Goal: Task Accomplishment & Management: Use online tool/utility

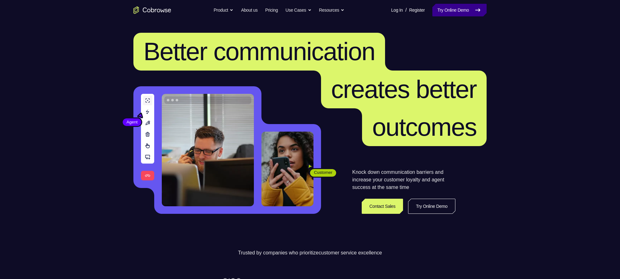
click at [450, 14] on link "Try Online Demo" at bounding box center [459, 10] width 54 height 13
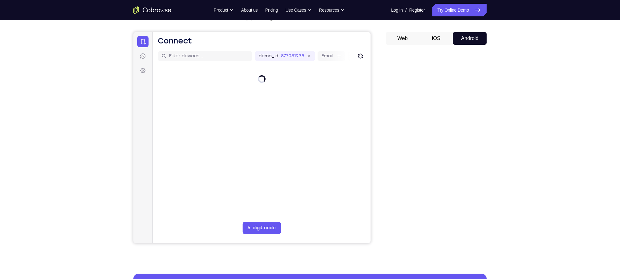
scroll to position [50, 0]
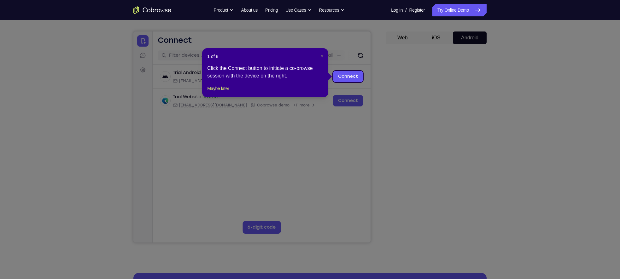
click at [463, 206] on icon at bounding box center [313, 139] width 626 height 279
click at [321, 56] on span "×" at bounding box center [322, 56] width 3 height 5
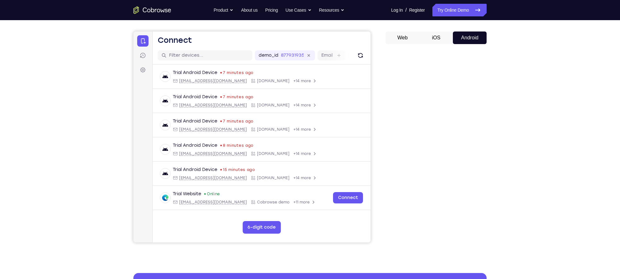
scroll to position [0, 0]
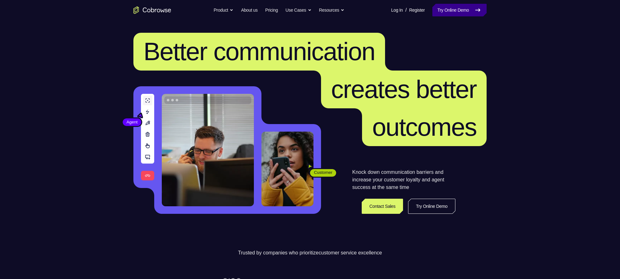
click at [432, 13] on link "Try Online Demo" at bounding box center [459, 10] width 54 height 13
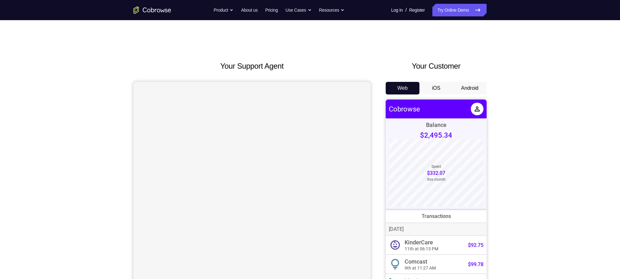
click at [473, 89] on button "Android" at bounding box center [470, 88] width 34 height 13
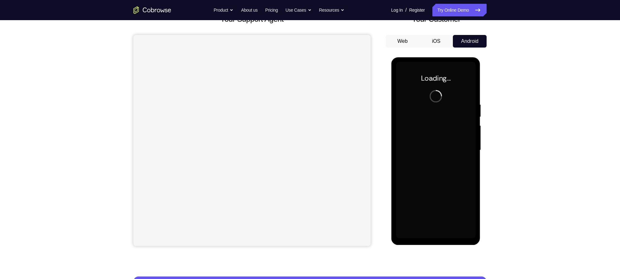
click at [434, 150] on div at bounding box center [435, 150] width 79 height 177
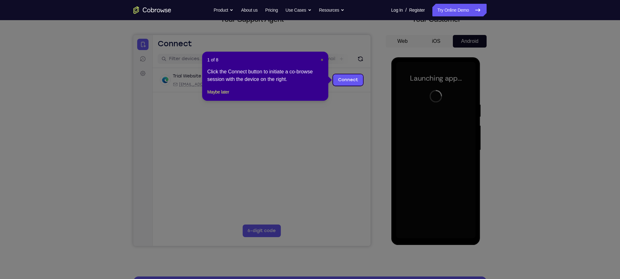
click at [321, 62] on span "×" at bounding box center [322, 59] width 3 height 5
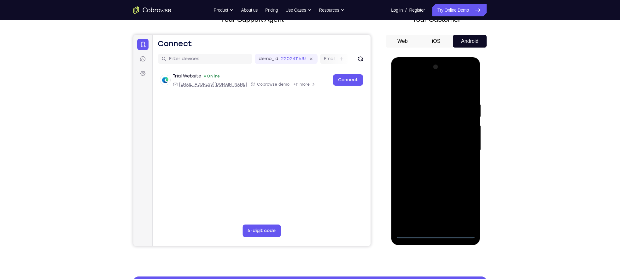
click at [440, 234] on div at bounding box center [435, 150] width 79 height 177
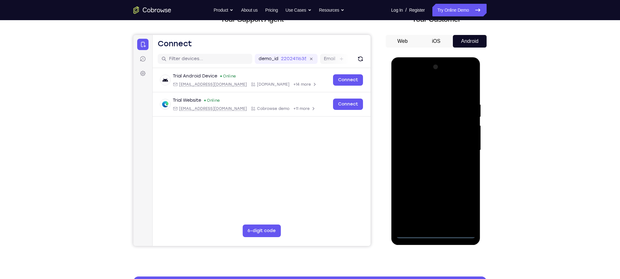
click at [464, 208] on div at bounding box center [435, 150] width 79 height 177
click at [405, 76] on div at bounding box center [435, 150] width 79 height 177
click at [462, 152] on div at bounding box center [435, 150] width 79 height 177
click at [466, 151] on div at bounding box center [435, 150] width 79 height 177
click at [427, 163] on div at bounding box center [435, 150] width 79 height 177
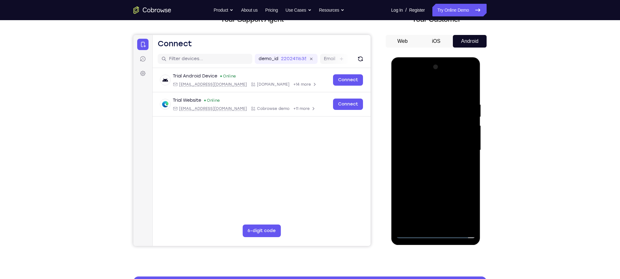
click at [418, 147] on div at bounding box center [435, 150] width 79 height 177
click at [405, 137] on div at bounding box center [435, 150] width 79 height 177
click at [417, 150] on div at bounding box center [435, 150] width 79 height 177
click at [451, 225] on div at bounding box center [435, 150] width 79 height 177
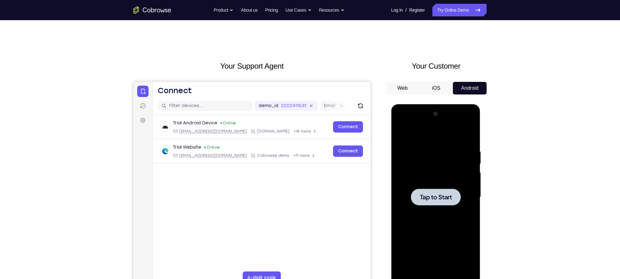
click at [438, 195] on span "Tap to Start" at bounding box center [435, 197] width 32 height 6
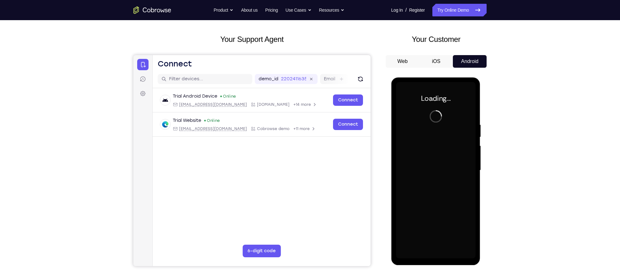
scroll to position [27, 0]
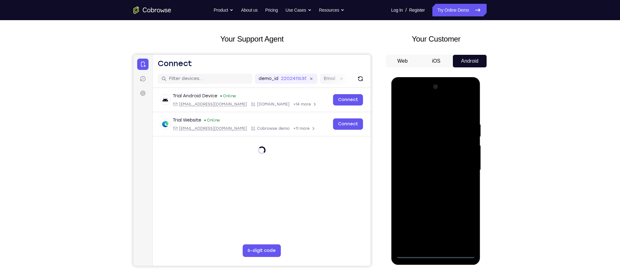
click at [432, 255] on div at bounding box center [435, 170] width 79 height 177
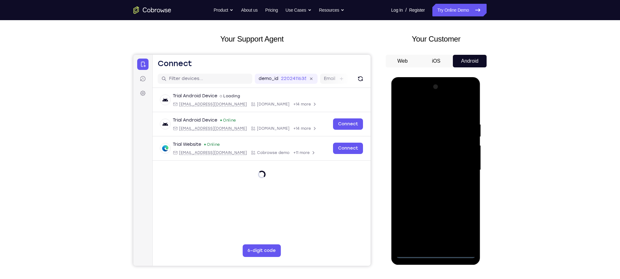
click at [462, 223] on div at bounding box center [435, 170] width 79 height 177
click at [405, 94] on div at bounding box center [435, 170] width 79 height 177
click at [460, 168] on div at bounding box center [435, 170] width 79 height 177
click at [425, 184] on div at bounding box center [435, 170] width 79 height 177
click at [435, 165] on div at bounding box center [435, 170] width 79 height 177
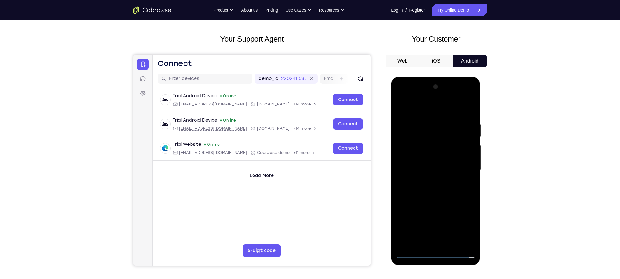
click at [431, 159] on div at bounding box center [435, 170] width 79 height 177
click at [428, 168] on div at bounding box center [435, 170] width 79 height 177
click at [431, 191] on div at bounding box center [435, 170] width 79 height 177
click at [437, 192] on div at bounding box center [435, 170] width 79 height 177
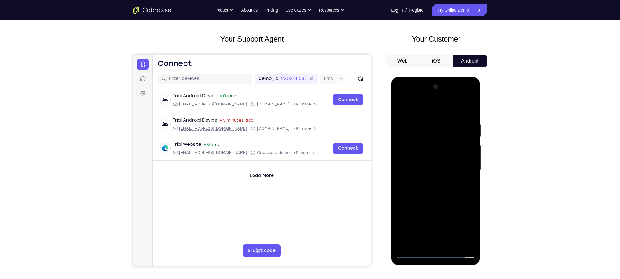
click at [446, 196] on div at bounding box center [435, 170] width 79 height 177
click at [444, 186] on div at bounding box center [435, 170] width 79 height 177
click at [448, 244] on div at bounding box center [435, 170] width 79 height 177
click at [447, 244] on div at bounding box center [435, 170] width 79 height 177
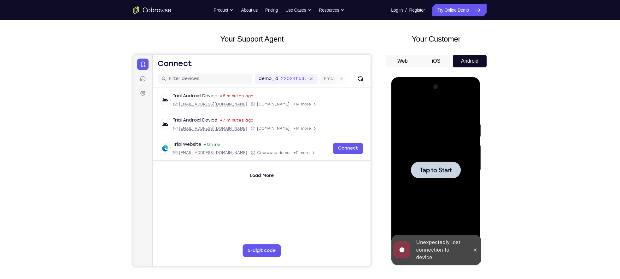
scroll to position [0, 0]
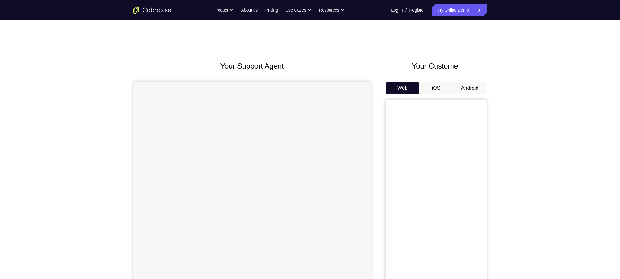
click at [468, 86] on button "Android" at bounding box center [470, 88] width 34 height 13
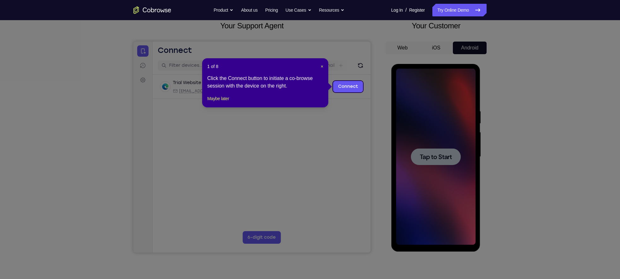
click at [320, 66] on header "1 of 8 ×" at bounding box center [265, 66] width 116 height 6
click at [321, 65] on span "×" at bounding box center [322, 66] width 3 height 5
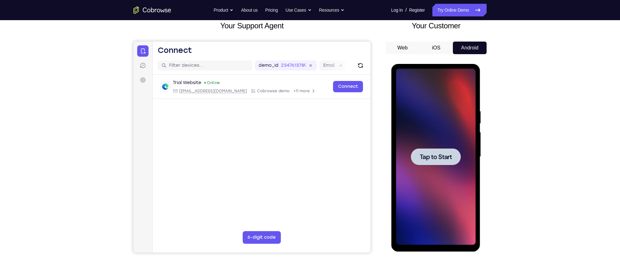
click at [453, 152] on div at bounding box center [435, 156] width 50 height 17
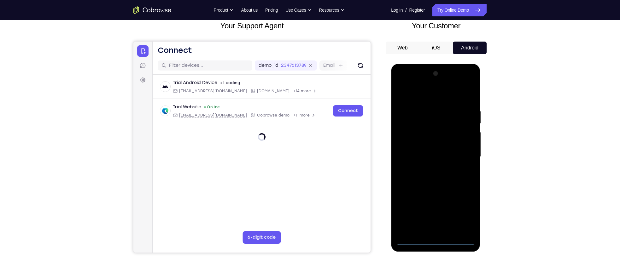
click at [438, 239] on div at bounding box center [435, 157] width 79 height 177
click at [464, 213] on div at bounding box center [435, 157] width 79 height 177
click at [410, 86] on div at bounding box center [435, 157] width 79 height 177
click at [463, 155] on div at bounding box center [435, 157] width 79 height 177
click at [431, 225] on div at bounding box center [435, 157] width 79 height 177
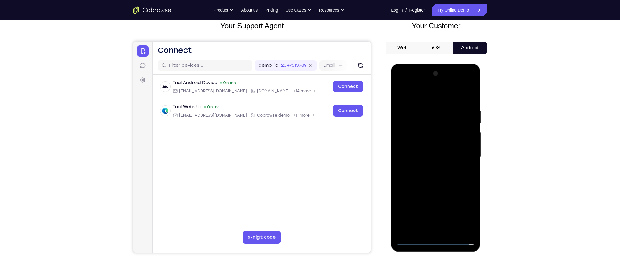
click at [431, 225] on div at bounding box center [435, 157] width 79 height 177
click at [440, 230] on div at bounding box center [435, 157] width 79 height 177
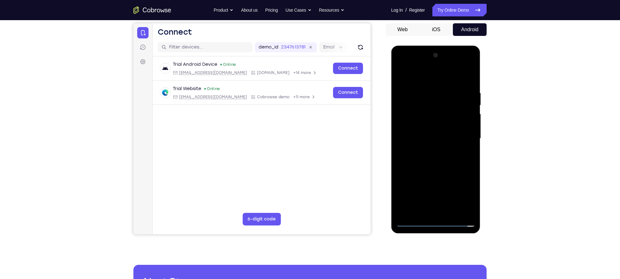
click at [428, 140] on div at bounding box center [435, 138] width 79 height 177
click at [429, 134] on div at bounding box center [435, 138] width 79 height 177
click at [417, 128] on div at bounding box center [435, 138] width 79 height 177
click at [413, 114] on div at bounding box center [435, 138] width 79 height 177
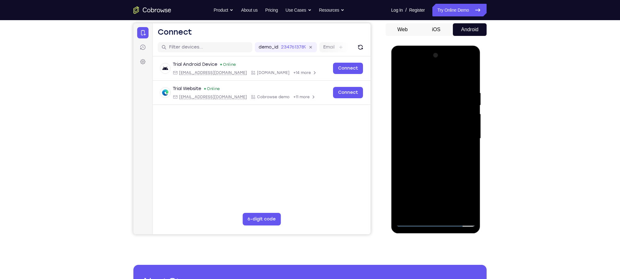
click at [438, 128] on div at bounding box center [435, 138] width 79 height 177
click at [436, 138] on div at bounding box center [435, 138] width 79 height 177
click at [425, 159] on div at bounding box center [435, 138] width 79 height 177
click at [427, 159] on div at bounding box center [435, 138] width 79 height 177
click at [414, 163] on div at bounding box center [435, 138] width 79 height 177
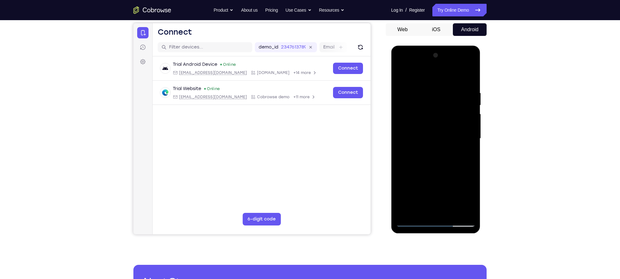
click at [452, 213] on div at bounding box center [435, 138] width 79 height 177
click at [423, 174] on div at bounding box center [435, 138] width 79 height 177
click at [433, 138] on div at bounding box center [435, 138] width 79 height 177
click at [466, 156] on div at bounding box center [435, 138] width 79 height 177
click at [397, 75] on div at bounding box center [435, 138] width 79 height 177
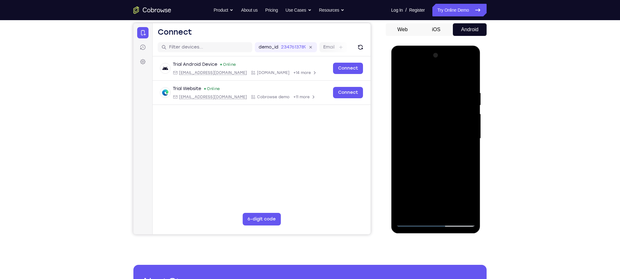
click at [431, 148] on div at bounding box center [435, 138] width 79 height 177
click at [408, 209] on div at bounding box center [435, 138] width 79 height 177
click at [401, 78] on div at bounding box center [435, 138] width 79 height 177
click at [428, 164] on div at bounding box center [435, 138] width 79 height 177
click at [399, 76] on div at bounding box center [435, 138] width 79 height 177
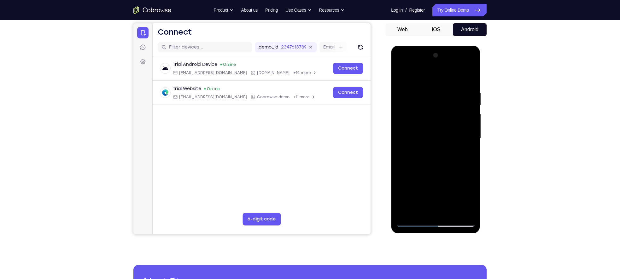
click at [412, 211] on div at bounding box center [435, 138] width 79 height 177
click at [401, 77] on div at bounding box center [435, 138] width 79 height 177
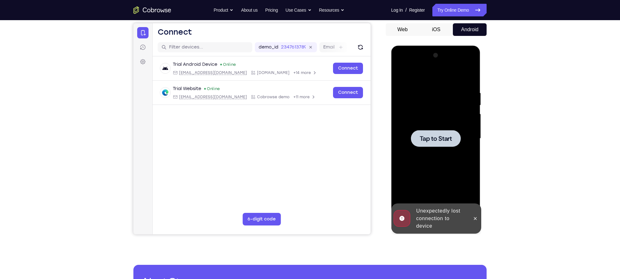
click at [433, 145] on div at bounding box center [435, 138] width 50 height 17
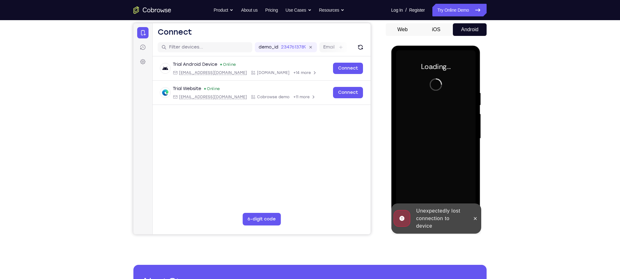
scroll to position [0, 0]
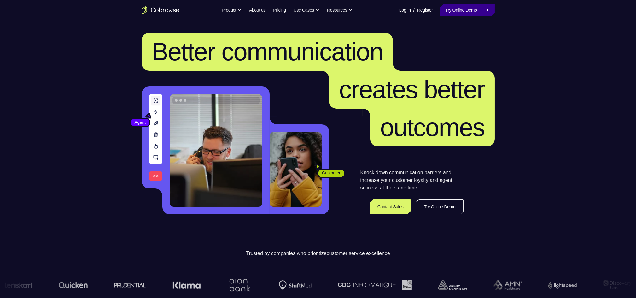
click at [454, 12] on link "Try Online Demo" at bounding box center [467, 10] width 54 height 13
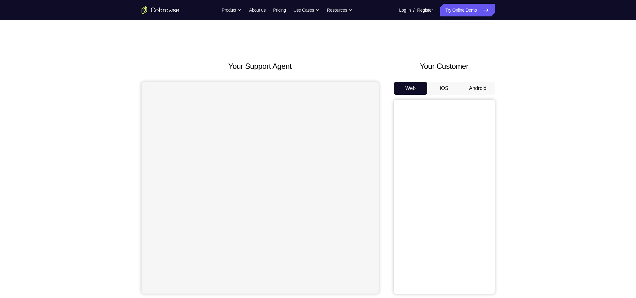
click at [471, 90] on button "Android" at bounding box center [478, 88] width 34 height 13
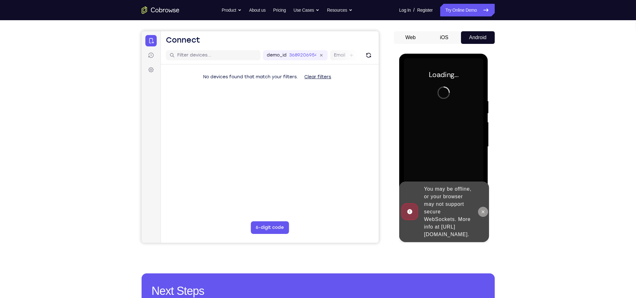
click at [483, 210] on icon at bounding box center [482, 211] width 3 height 3
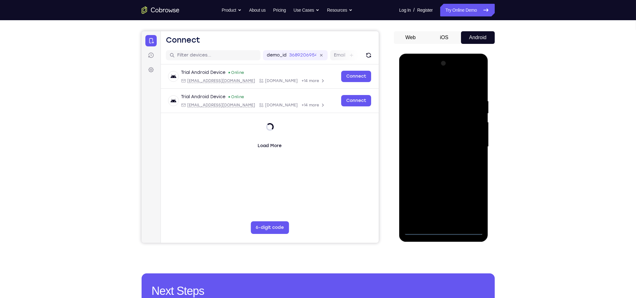
click at [444, 231] on div at bounding box center [442, 146] width 79 height 177
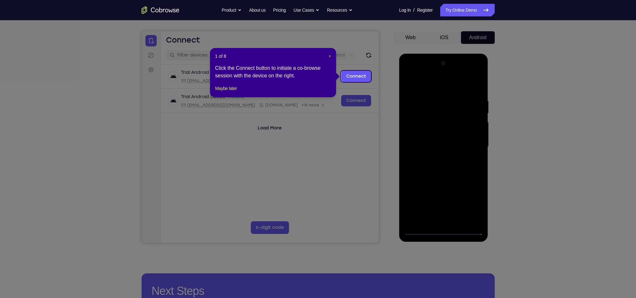
click at [331, 54] on span "×" at bounding box center [329, 56] width 3 height 5
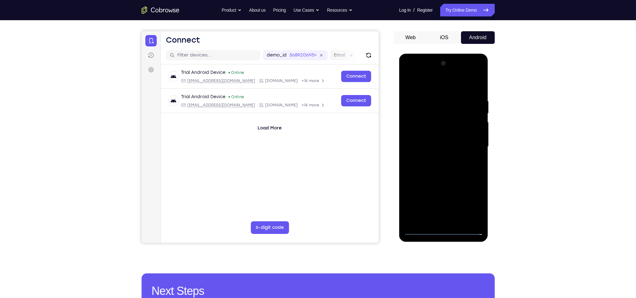
click at [466, 196] on div at bounding box center [442, 146] width 79 height 177
click at [472, 203] on div at bounding box center [442, 146] width 79 height 177
click at [418, 72] on div at bounding box center [442, 146] width 79 height 177
click at [471, 144] on div at bounding box center [442, 146] width 79 height 177
click at [433, 157] on div at bounding box center [442, 146] width 79 height 177
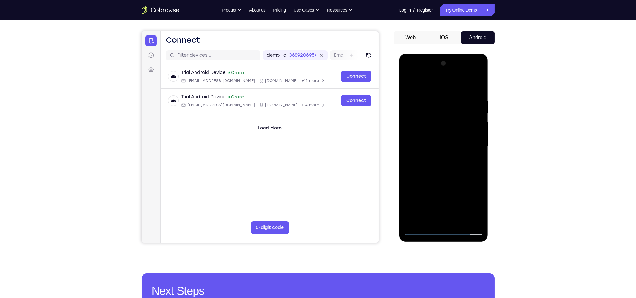
click at [423, 139] on div at bounding box center [442, 146] width 79 height 177
click at [419, 134] on div at bounding box center [442, 146] width 79 height 177
click at [424, 144] on div at bounding box center [442, 146] width 79 height 177
click at [436, 167] on div at bounding box center [442, 146] width 79 height 177
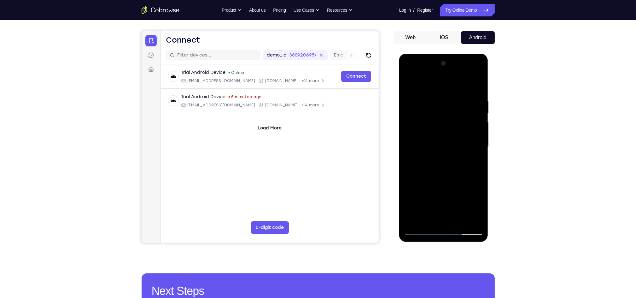
click at [430, 168] on div at bounding box center [442, 146] width 79 height 177
click at [457, 219] on div at bounding box center [442, 146] width 79 height 177
click at [445, 179] on div at bounding box center [442, 146] width 79 height 177
click at [449, 187] on div at bounding box center [442, 146] width 79 height 177
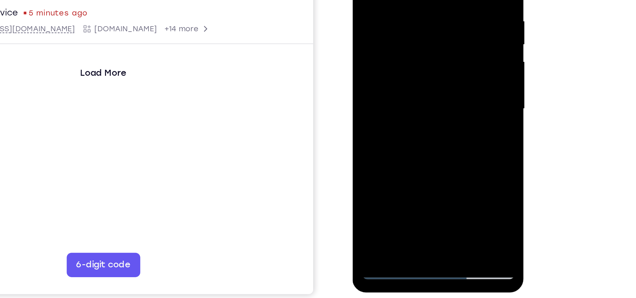
click at [395, 81] on div at bounding box center [396, 22] width 79 height 177
click at [420, 81] on div at bounding box center [396, 22] width 79 height 177
click at [382, 72] on div at bounding box center [396, 22] width 79 height 177
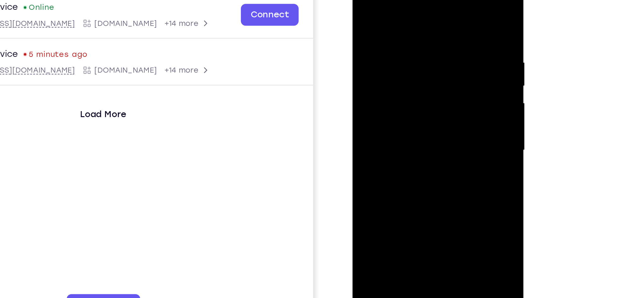
click at [362, 3] on div at bounding box center [396, 64] width 79 height 177
click at [385, 117] on div at bounding box center [396, 64] width 79 height 177
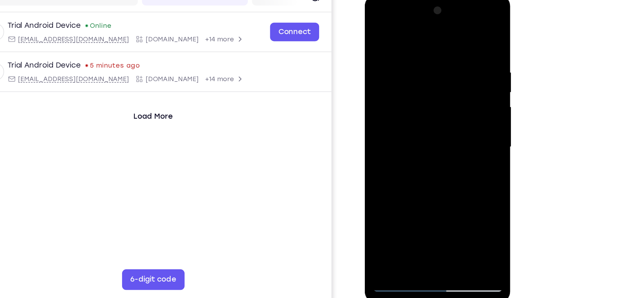
click at [373, 26] on div at bounding box center [409, 88] width 79 height 177
click at [404, 111] on div at bounding box center [409, 88] width 79 height 177
click at [390, 105] on div at bounding box center [409, 88] width 79 height 177
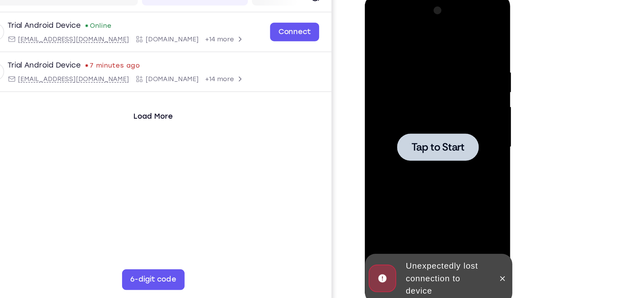
click at [391, 101] on div at bounding box center [409, 88] width 79 height 177
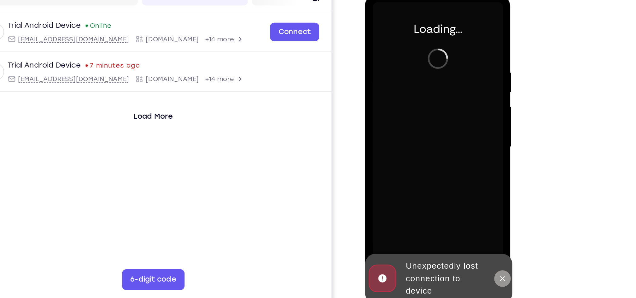
click at [447, 167] on icon at bounding box center [448, 167] width 5 height 5
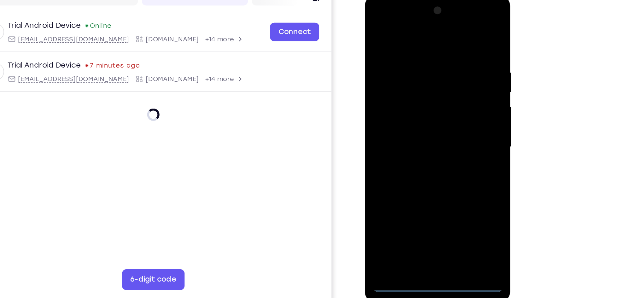
click at [414, 171] on div at bounding box center [409, 88] width 79 height 177
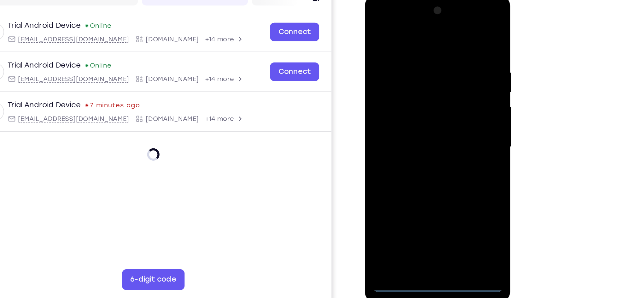
click at [441, 147] on div at bounding box center [409, 88] width 79 height 177
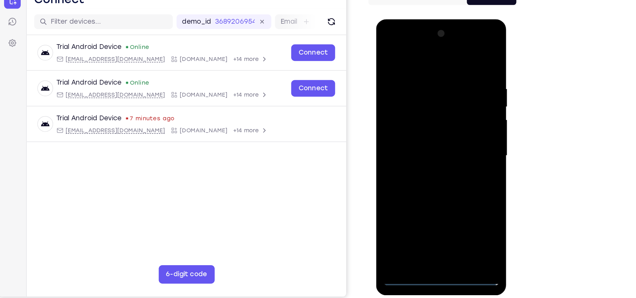
click at [391, 41] on div at bounding box center [420, 112] width 79 height 177
click at [448, 111] on div at bounding box center [420, 112] width 79 height 177
click at [423, 167] on div at bounding box center [420, 112] width 79 height 177
click at [411, 122] on div at bounding box center [420, 112] width 79 height 177
click at [408, 108] on div at bounding box center [420, 112] width 79 height 177
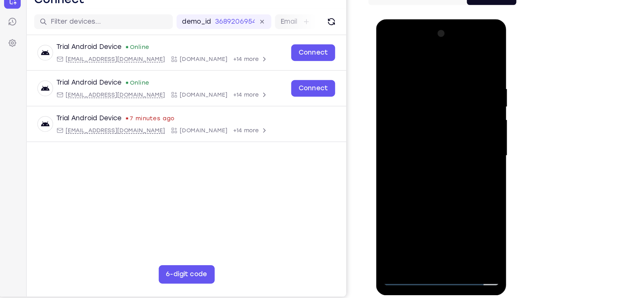
click at [405, 103] on div at bounding box center [420, 112] width 79 height 177
click at [405, 114] on div at bounding box center [420, 112] width 79 height 177
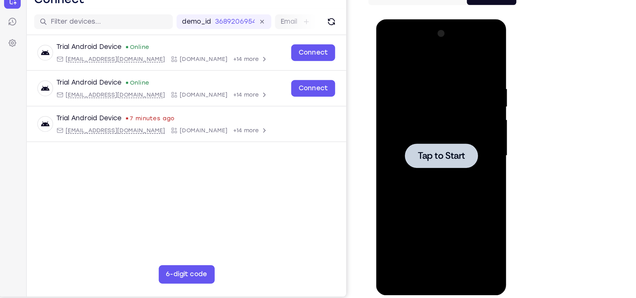
click at [427, 128] on div at bounding box center [420, 112] width 79 height 177
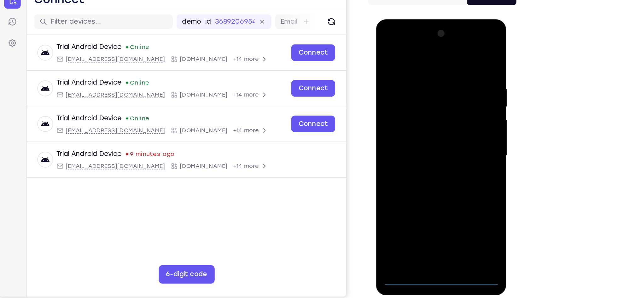
click at [420, 196] on div at bounding box center [420, 112] width 79 height 177
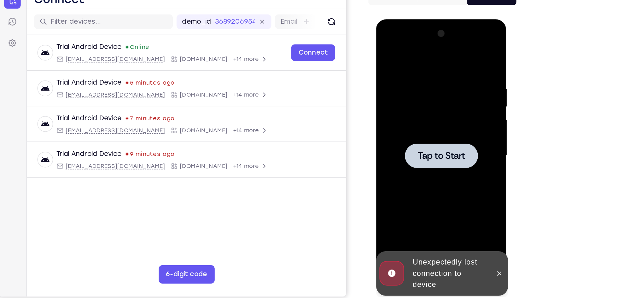
click at [428, 127] on div at bounding box center [420, 112] width 79 height 177
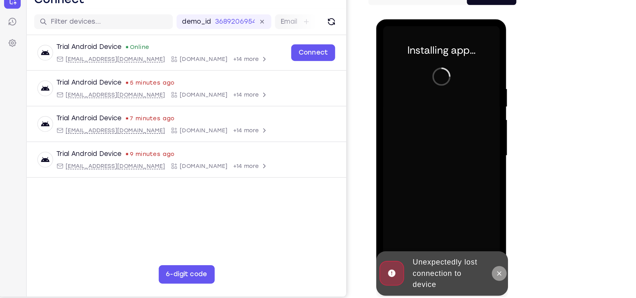
click at [462, 193] on icon at bounding box center [459, 192] width 5 height 5
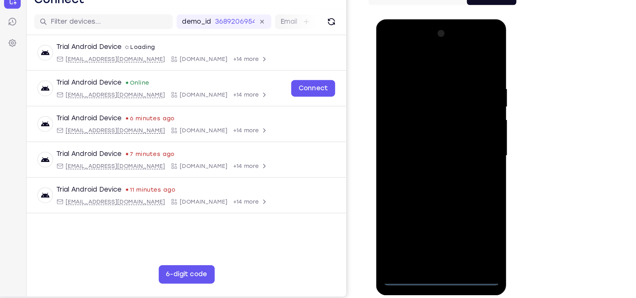
click at [424, 198] on div at bounding box center [420, 112] width 79 height 177
click at [448, 166] on div at bounding box center [420, 112] width 79 height 177
click at [387, 38] on div at bounding box center [420, 112] width 79 height 177
click at [452, 112] on div at bounding box center [420, 112] width 79 height 177
click at [412, 123] on div at bounding box center [420, 112] width 79 height 177
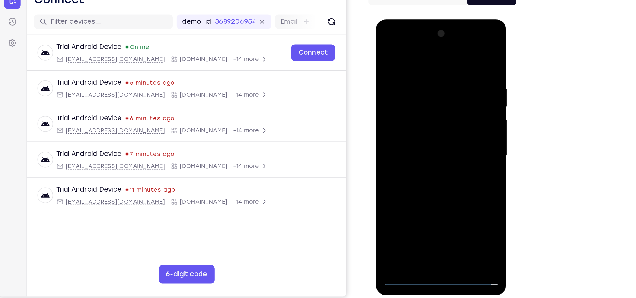
click at [402, 99] on div at bounding box center [420, 112] width 79 height 177
click at [404, 108] on div at bounding box center [420, 112] width 79 height 177
click at [397, 196] on div at bounding box center [420, 112] width 79 height 177
click at [417, 100] on div at bounding box center [420, 112] width 79 height 177
click at [436, 185] on div at bounding box center [420, 112] width 79 height 177
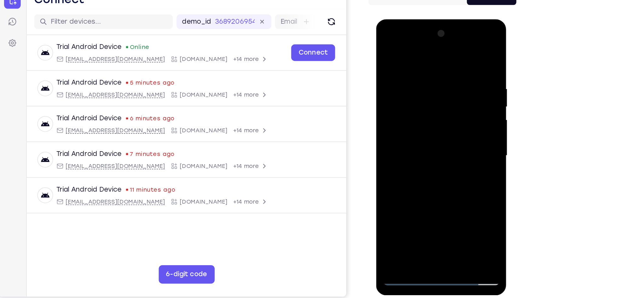
click at [417, 146] on div at bounding box center [420, 112] width 79 height 177
click at [409, 112] on div at bounding box center [420, 112] width 79 height 177
click at [399, 183] on div at bounding box center [420, 112] width 79 height 177
click at [456, 172] on div at bounding box center [420, 112] width 79 height 177
click at [399, 107] on div at bounding box center [420, 112] width 79 height 177
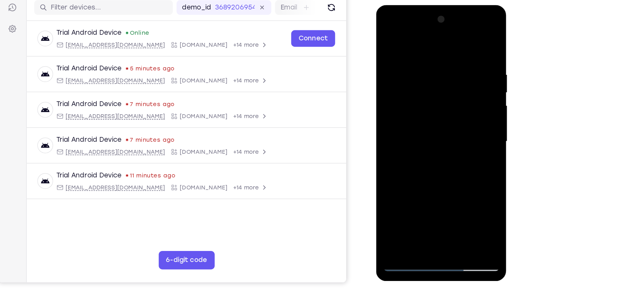
click at [401, 90] on div at bounding box center [420, 98] width 79 height 177
click at [403, 131] on div at bounding box center [420, 98] width 79 height 177
click at [415, 131] on div at bounding box center [420, 98] width 79 height 177
click at [454, 160] on div at bounding box center [420, 98] width 79 height 177
click at [446, 115] on div at bounding box center [420, 98] width 79 height 177
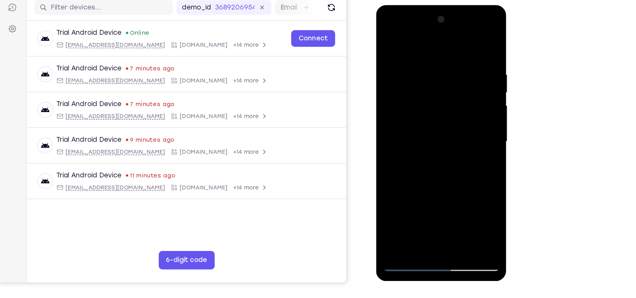
click at [385, 36] on div at bounding box center [420, 98] width 79 height 177
click at [386, 36] on div at bounding box center [420, 98] width 79 height 177
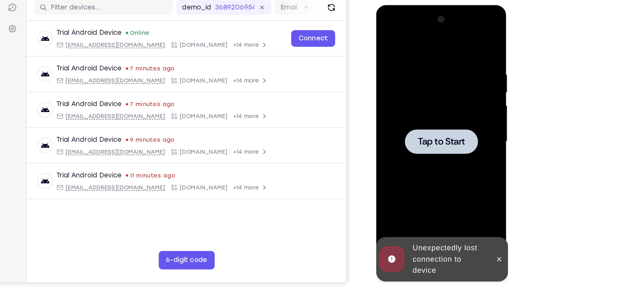
click at [415, 106] on div at bounding box center [420, 98] width 79 height 177
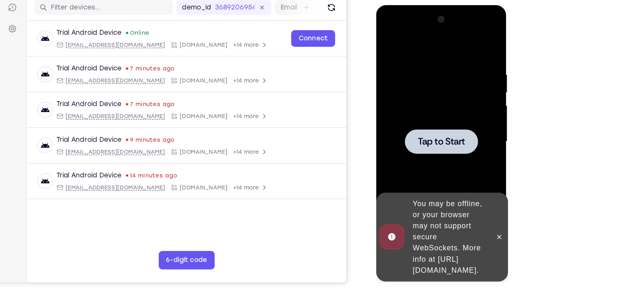
click at [410, 91] on div at bounding box center [421, 98] width 50 height 17
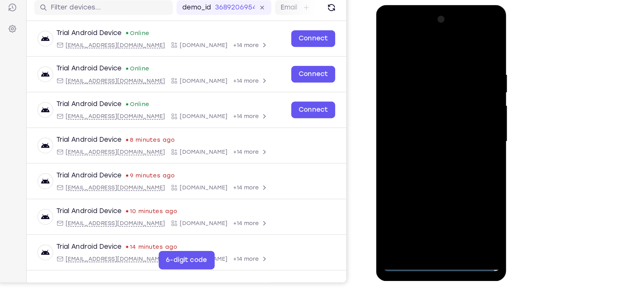
click at [424, 182] on div at bounding box center [420, 98] width 79 height 177
click at [448, 158] on div at bounding box center [420, 98] width 79 height 177
click at [387, 25] on div at bounding box center [420, 98] width 79 height 177
click at [449, 96] on div at bounding box center [420, 98] width 79 height 177
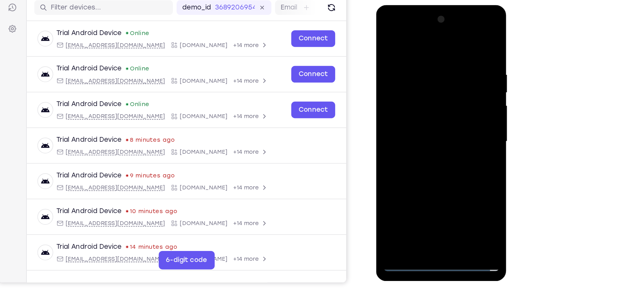
click at [415, 110] on div at bounding box center [420, 98] width 79 height 177
click at [416, 94] on div at bounding box center [420, 98] width 79 height 177
click at [410, 86] on div at bounding box center [420, 98] width 79 height 177
click at [416, 101] on div at bounding box center [420, 98] width 79 height 177
click at [414, 124] on div at bounding box center [420, 98] width 79 height 177
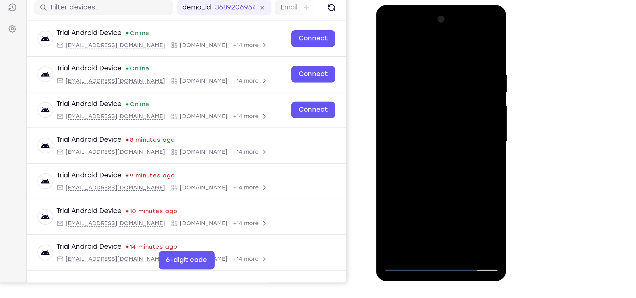
click at [434, 173] on div at bounding box center [420, 98] width 79 height 177
click at [418, 132] on div at bounding box center [420, 98] width 79 height 177
click at [426, 98] on div at bounding box center [420, 98] width 79 height 177
click at [386, 36] on div at bounding box center [420, 98] width 79 height 177
click at [387, 36] on div at bounding box center [420, 98] width 79 height 177
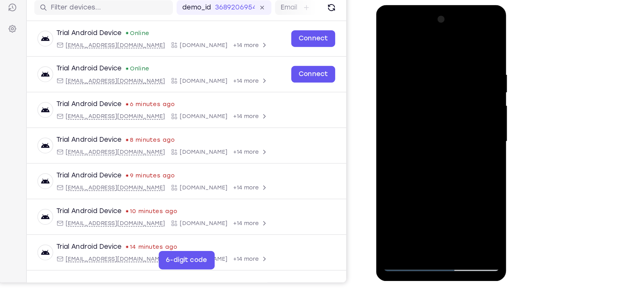
click at [413, 50] on div at bounding box center [420, 98] width 79 height 177
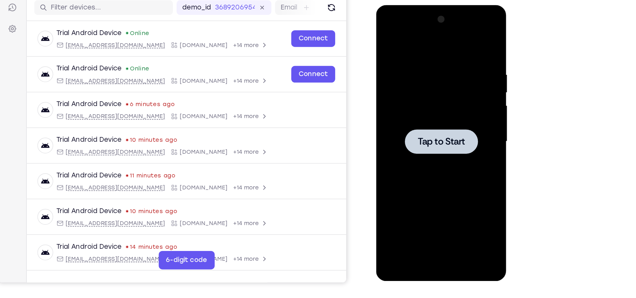
click at [415, 106] on div at bounding box center [420, 98] width 79 height 177
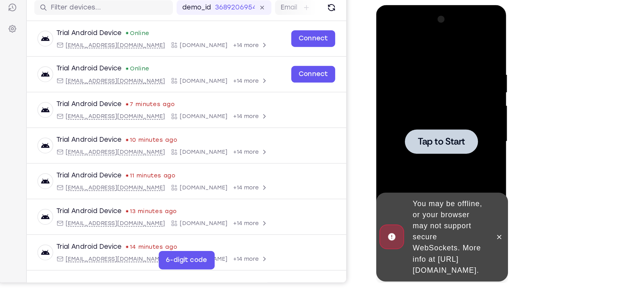
click at [415, 106] on div at bounding box center [420, 98] width 79 height 177
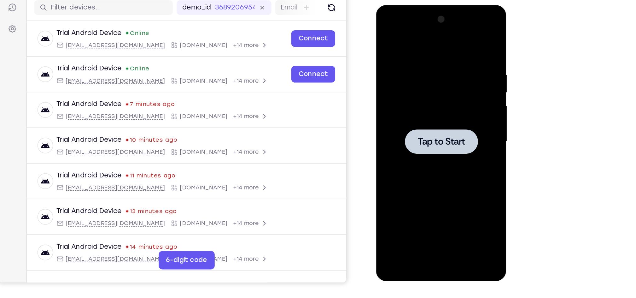
drag, startPoint x: 415, startPoint y: 106, endPoint x: 408, endPoint y: 103, distance: 7.5
click at [408, 103] on div at bounding box center [421, 98] width 50 height 17
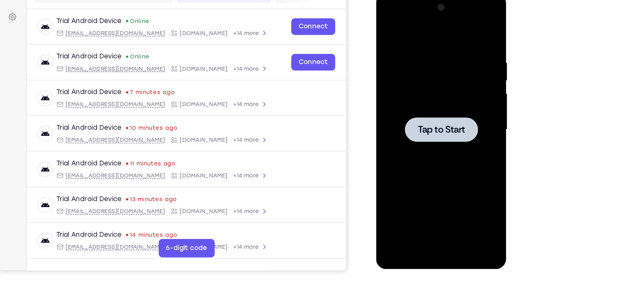
scroll to position [14, 0]
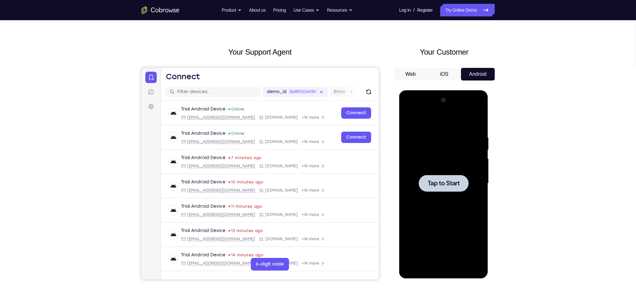
click at [439, 178] on div at bounding box center [443, 182] width 50 height 17
click at [445, 76] on button "iOS" at bounding box center [444, 74] width 34 height 13
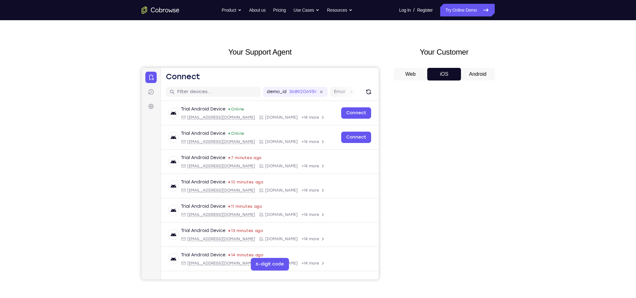
click at [483, 72] on button "Android" at bounding box center [478, 74] width 34 height 13
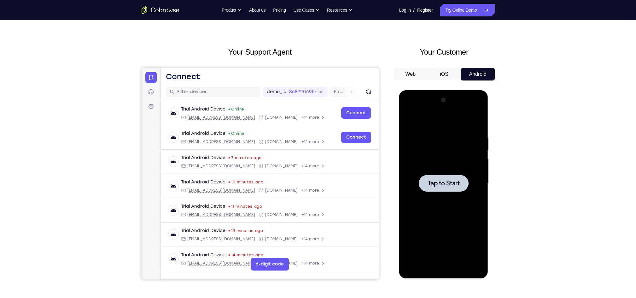
click at [432, 178] on div at bounding box center [443, 182] width 50 height 17
click at [442, 185] on span "Tap to Start" at bounding box center [443, 183] width 32 height 6
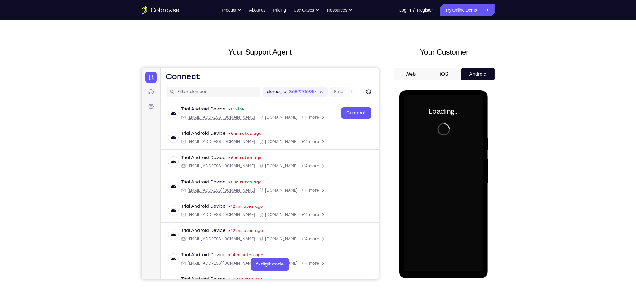
scroll to position [0, 0]
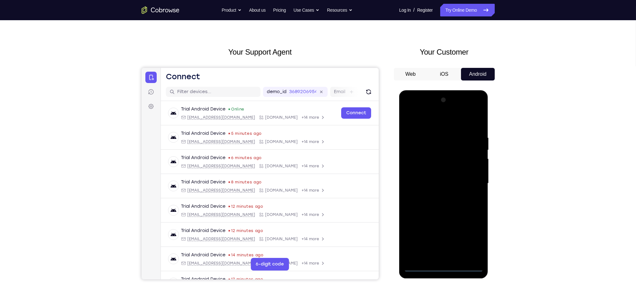
click at [441, 267] on div at bounding box center [442, 183] width 79 height 177
click at [469, 242] on div at bounding box center [442, 183] width 79 height 177
click at [417, 113] on div at bounding box center [442, 183] width 79 height 177
click at [473, 179] on div at bounding box center [442, 183] width 79 height 177
click at [437, 194] on div at bounding box center [442, 183] width 79 height 177
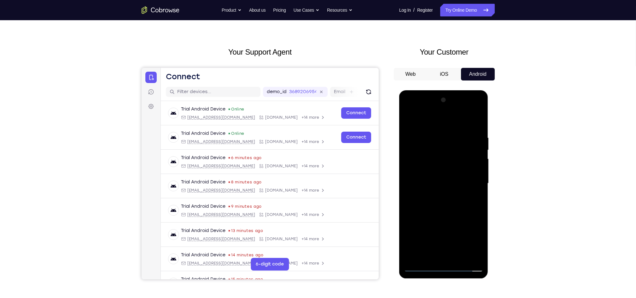
click at [431, 172] on div at bounding box center [442, 183] width 79 height 177
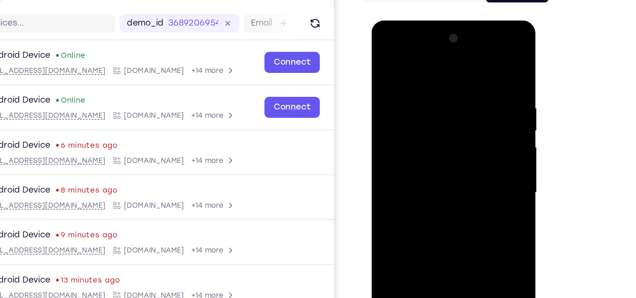
scroll to position [14, 0]
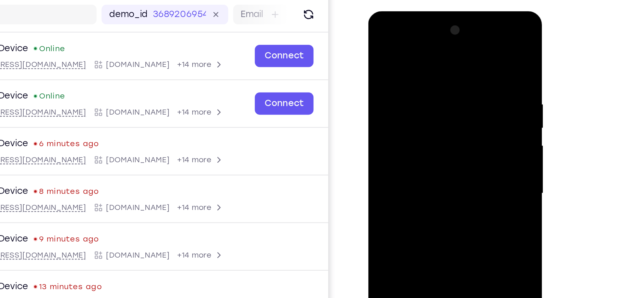
click at [395, 98] on div at bounding box center [412, 104] width 79 height 177
click at [399, 93] on div at bounding box center [412, 104] width 79 height 177
drag, startPoint x: 443, startPoint y: 96, endPoint x: 434, endPoint y: 60, distance: 37.2
click at [434, 60] on div at bounding box center [412, 104] width 79 height 177
click at [420, 83] on div at bounding box center [412, 104] width 79 height 177
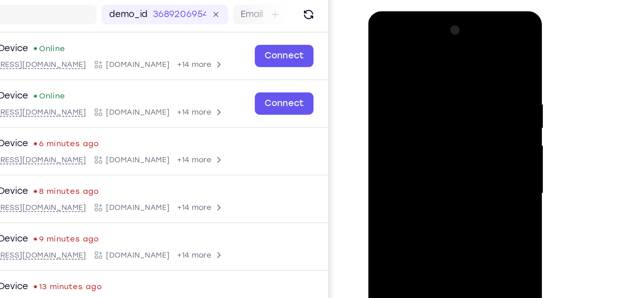
click at [415, 88] on div at bounding box center [412, 104] width 79 height 177
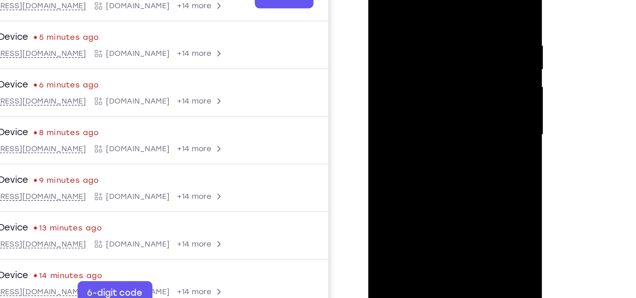
click at [427, 119] on div at bounding box center [412, 45] width 79 height 177
click at [407, 81] on div at bounding box center [412, 45] width 79 height 177
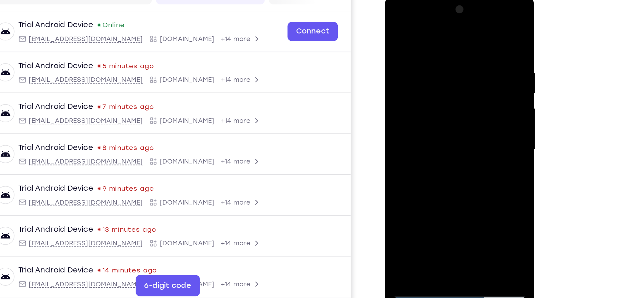
click at [416, 85] on div at bounding box center [429, 86] width 79 height 177
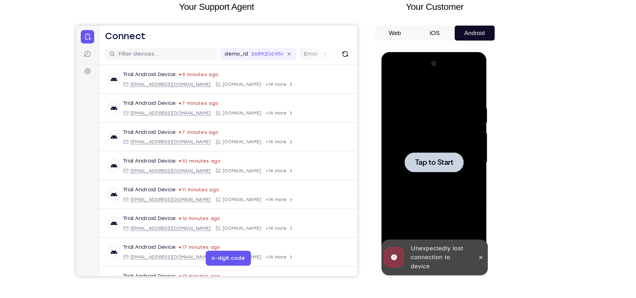
scroll to position [14, 0]
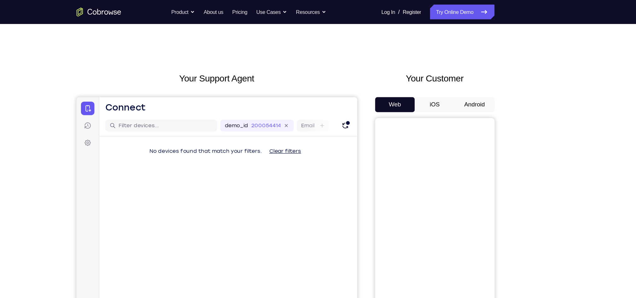
click at [470, 84] on button "Android" at bounding box center [478, 88] width 34 height 13
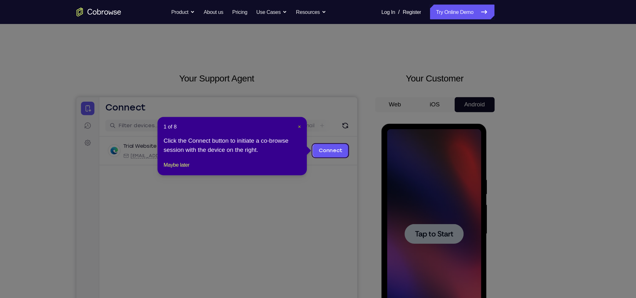
click at [329, 107] on span "×" at bounding box center [329, 106] width 3 height 5
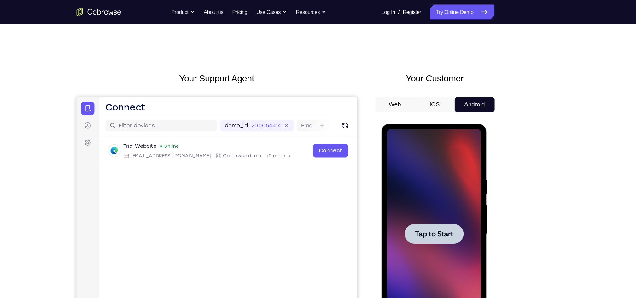
scroll to position [37, 0]
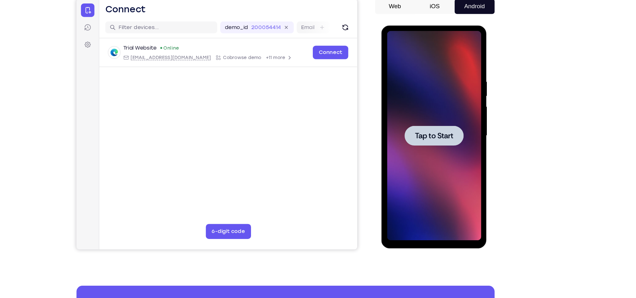
click at [426, 128] on div at bounding box center [425, 118] width 79 height 177
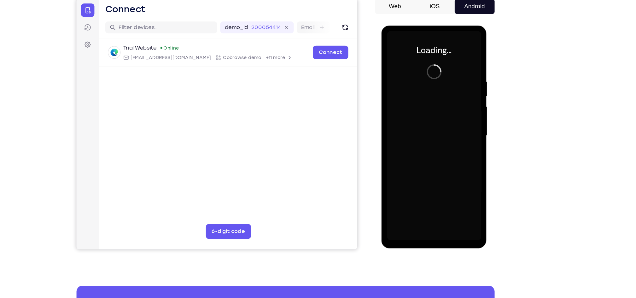
click at [426, 128] on div at bounding box center [425, 118] width 79 height 177
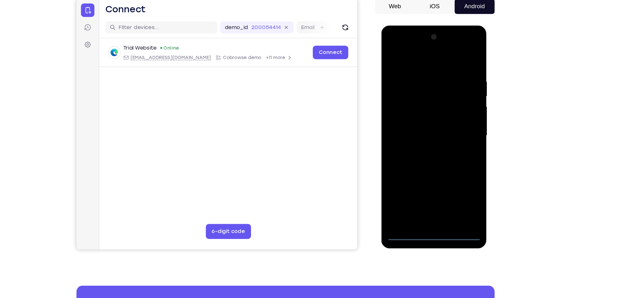
click at [426, 201] on div at bounding box center [425, 118] width 79 height 177
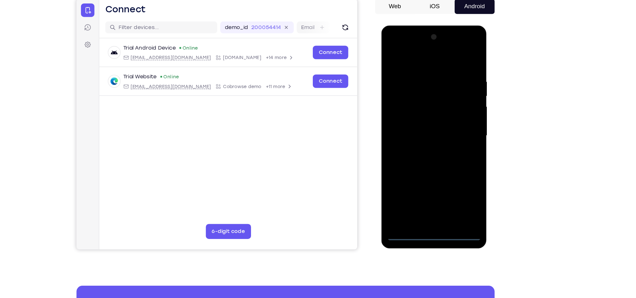
click at [451, 174] on div at bounding box center [425, 118] width 79 height 177
click at [396, 42] on div at bounding box center [425, 118] width 79 height 177
click at [452, 115] on div at bounding box center [425, 118] width 79 height 177
click at [417, 130] on div at bounding box center [425, 118] width 79 height 177
click at [429, 114] on div at bounding box center [425, 118] width 79 height 177
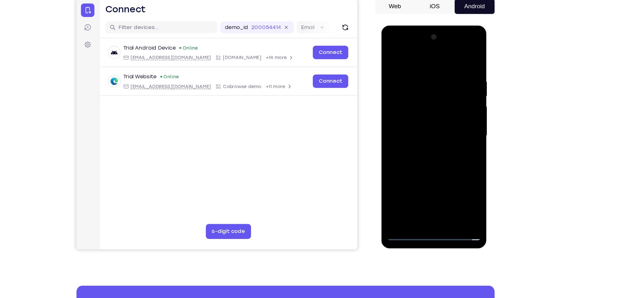
click at [424, 108] on div at bounding box center [425, 118] width 79 height 177
click at [425, 117] on div at bounding box center [425, 118] width 79 height 177
click at [418, 146] on div at bounding box center [425, 118] width 79 height 177
drag, startPoint x: 416, startPoint y: 55, endPoint x: 422, endPoint y: 10, distance: 45.2
click at [422, 25] on html "Online web based iOS Simulators and Android Emulators. Run iPhone, iPad, Mobile…" at bounding box center [426, 119] width 90 height 189
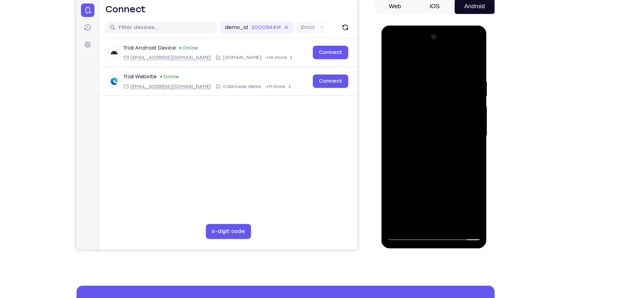
click at [442, 191] on div at bounding box center [425, 118] width 79 height 177
click at [416, 148] on div at bounding box center [425, 118] width 79 height 177
click at [407, 116] on div at bounding box center [425, 118] width 79 height 177
click at [400, 191] on div at bounding box center [425, 118] width 79 height 177
click at [387, 56] on div at bounding box center [425, 118] width 79 height 177
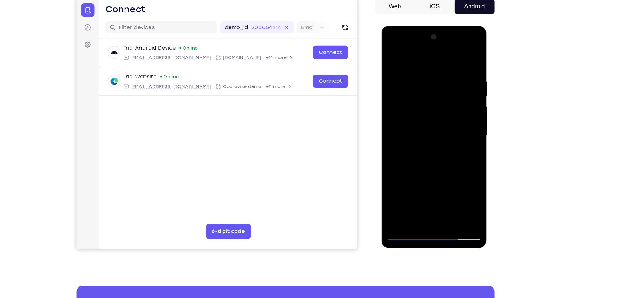
click at [425, 132] on div at bounding box center [425, 118] width 79 height 177
click at [390, 54] on div at bounding box center [425, 118] width 79 height 177
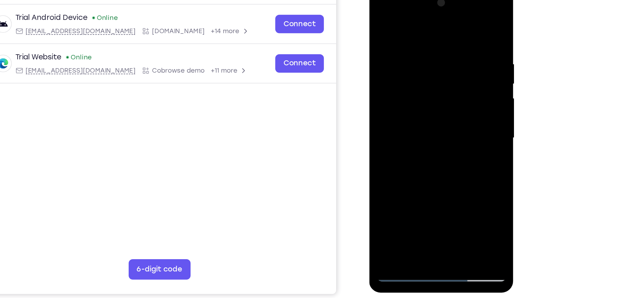
scroll to position [42, 0]
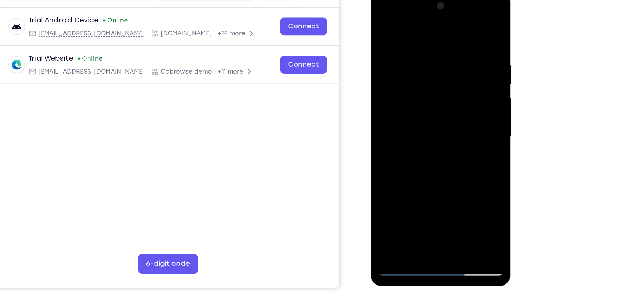
click at [391, 165] on div at bounding box center [415, 84] width 79 height 177
click at [394, 166] on div at bounding box center [415, 84] width 79 height 177
click at [381, 20] on div at bounding box center [415, 84] width 79 height 177
click at [382, 21] on div at bounding box center [415, 84] width 79 height 177
click at [413, 110] on div at bounding box center [415, 84] width 79 height 177
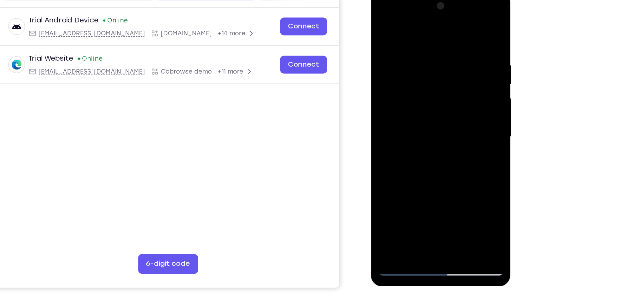
click at [429, 158] on div at bounding box center [415, 84] width 79 height 177
click at [400, 121] on div at bounding box center [415, 84] width 79 height 177
click at [396, 153] on div at bounding box center [415, 84] width 79 height 177
click at [446, 144] on div at bounding box center [415, 84] width 79 height 177
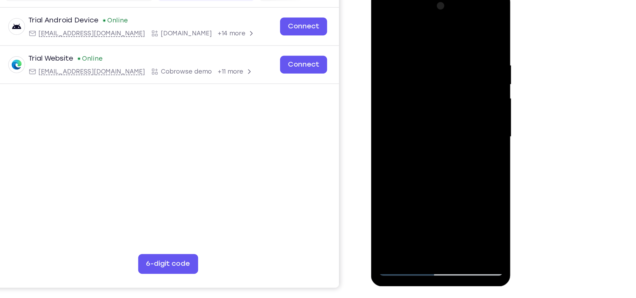
click at [446, 144] on div at bounding box center [415, 84] width 79 height 177
click at [381, 23] on div at bounding box center [415, 84] width 79 height 177
click at [380, 20] on div at bounding box center [415, 84] width 79 height 177
click at [406, 38] on div at bounding box center [415, 84] width 79 height 177
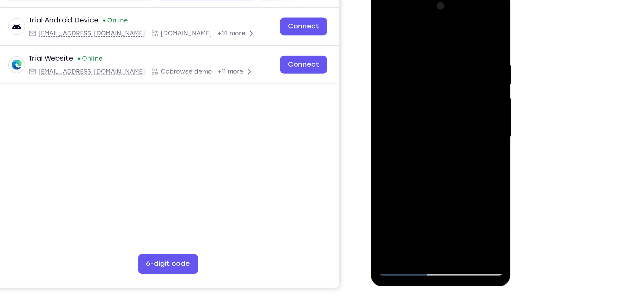
click at [448, 23] on div at bounding box center [415, 84] width 79 height 177
click at [400, 157] on div at bounding box center [415, 84] width 79 height 177
click at [403, 19] on div at bounding box center [415, 84] width 79 height 177
click at [384, 33] on div at bounding box center [415, 84] width 79 height 177
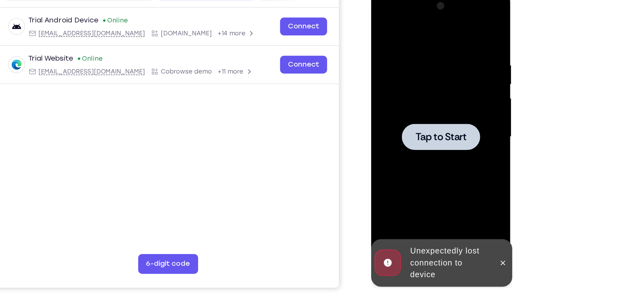
click at [416, 77] on div at bounding box center [416, 83] width 50 height 17
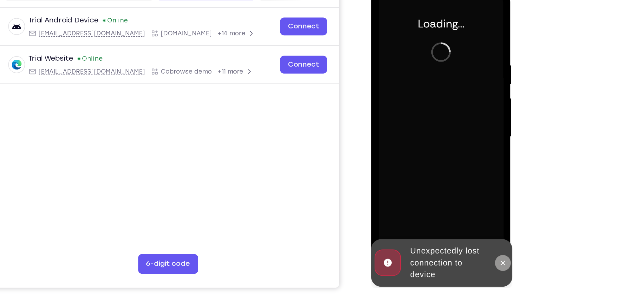
click at [456, 164] on icon at bounding box center [454, 163] width 5 height 5
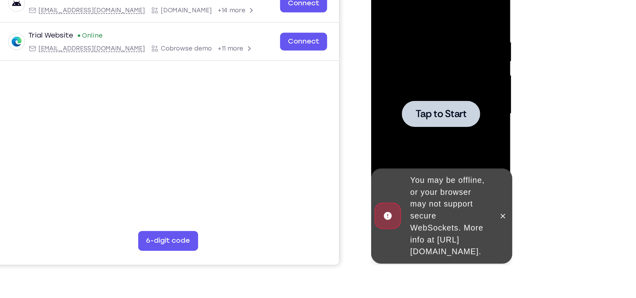
click at [415, 66] on div at bounding box center [416, 60] width 50 height 17
click at [415, 61] on span "Tap to Start" at bounding box center [415, 61] width 32 height 6
click at [460, 123] on div "You may be offline, or your browser may not support secure WebSockets. More inf…" at bounding box center [416, 125] width 90 height 61
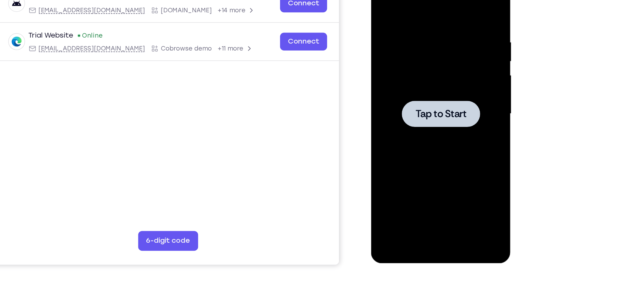
click at [405, 67] on div at bounding box center [416, 60] width 50 height 17
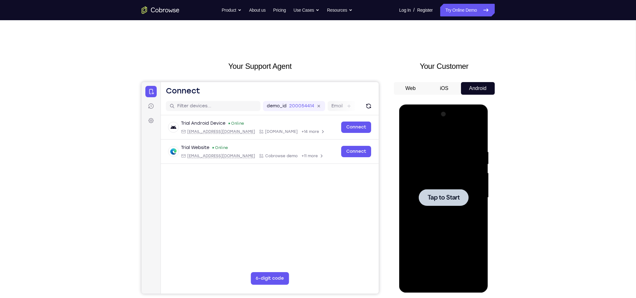
click at [448, 84] on button "iOS" at bounding box center [444, 88] width 34 height 13
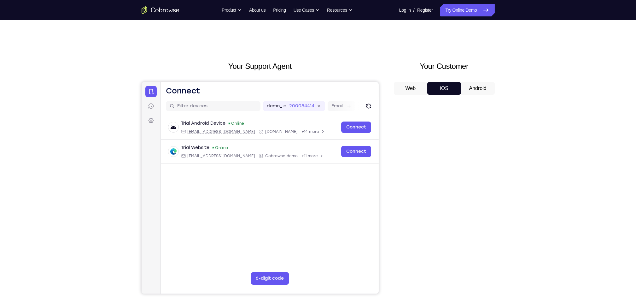
click at [483, 91] on button "Android" at bounding box center [478, 88] width 34 height 13
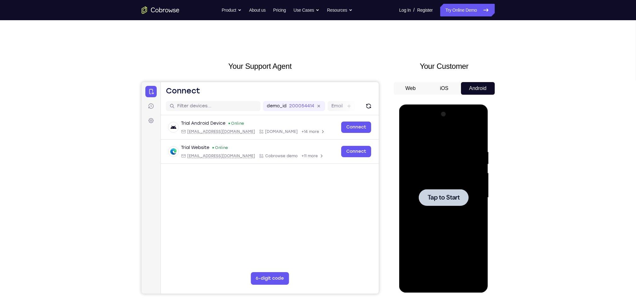
click at [454, 202] on div at bounding box center [443, 196] width 50 height 17
click at [431, 192] on div at bounding box center [443, 196] width 50 height 17
click at [442, 88] on button "iOS" at bounding box center [444, 88] width 34 height 13
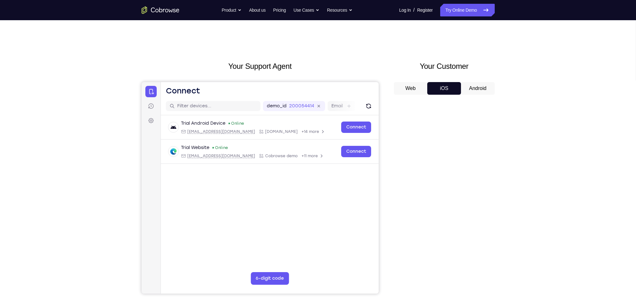
click at [415, 88] on button "Web" at bounding box center [411, 88] width 34 height 13
click at [473, 83] on button "Android" at bounding box center [478, 88] width 34 height 13
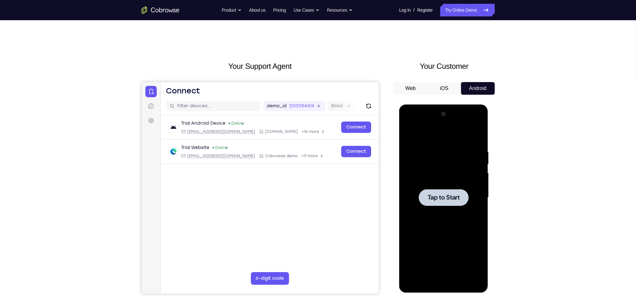
click at [453, 204] on div at bounding box center [443, 196] width 50 height 17
click at [437, 200] on span "Tap to Start" at bounding box center [443, 197] width 32 height 6
click at [440, 87] on button "iOS" at bounding box center [444, 88] width 34 height 13
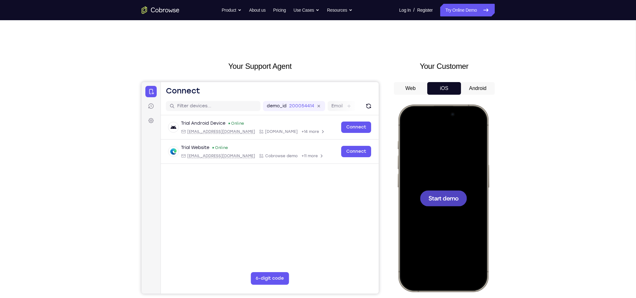
click at [476, 85] on button "Android" at bounding box center [478, 88] width 34 height 13
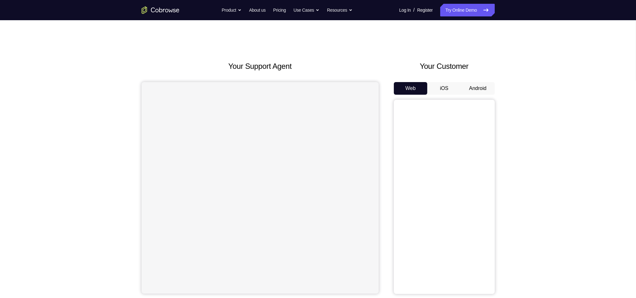
click at [472, 85] on button "Android" at bounding box center [478, 88] width 34 height 13
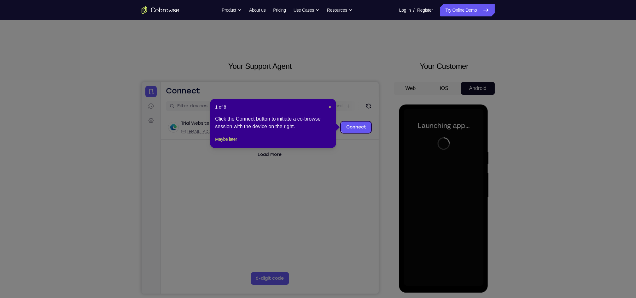
click at [331, 108] on div "1 of 8 × Click the Connect button to initiate a co-browse session with the devi…" at bounding box center [273, 123] width 126 height 49
click at [328, 108] on span "×" at bounding box center [329, 106] width 3 height 5
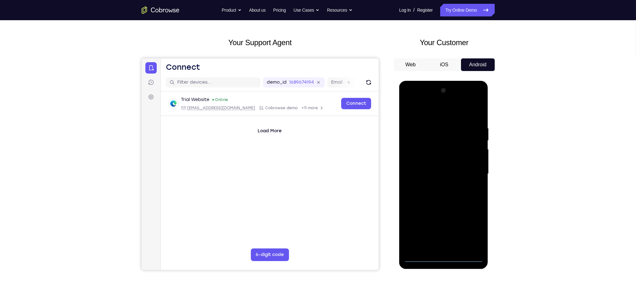
scroll to position [24, 0]
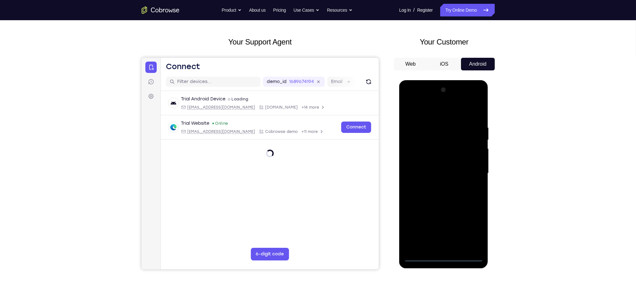
click at [443, 256] on div at bounding box center [442, 172] width 79 height 177
click at [472, 229] on div at bounding box center [442, 172] width 79 height 177
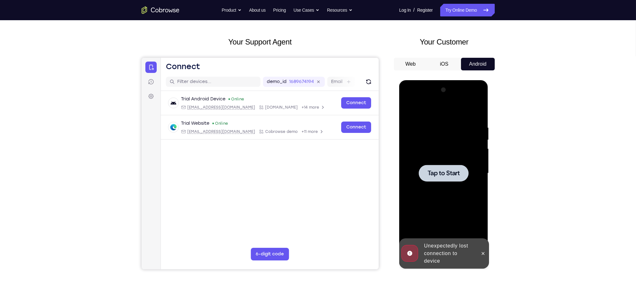
click at [448, 184] on div at bounding box center [442, 172] width 79 height 177
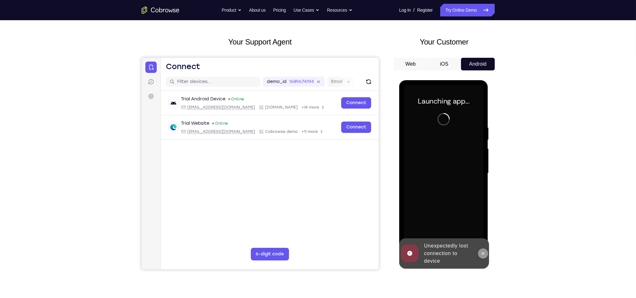
click at [481, 256] on button at bounding box center [482, 253] width 10 height 10
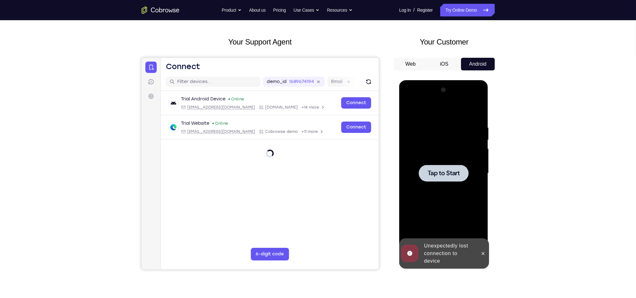
click at [437, 181] on div at bounding box center [443, 172] width 50 height 17
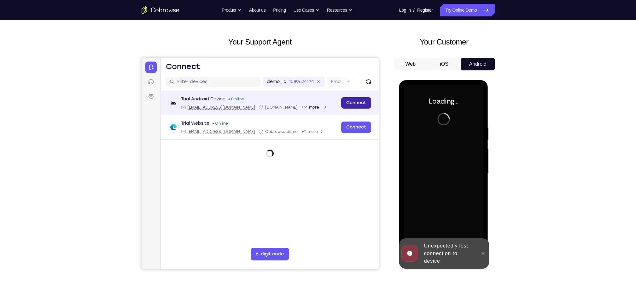
click at [358, 103] on link "Connect" at bounding box center [356, 102] width 30 height 11
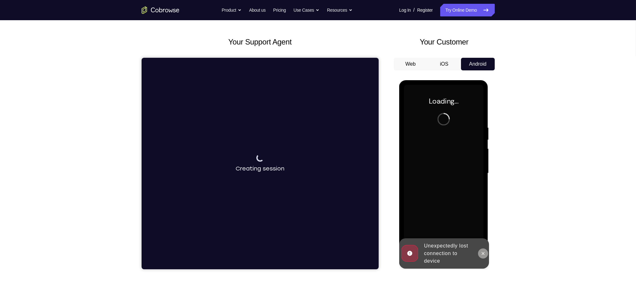
click at [483, 256] on button at bounding box center [482, 253] width 10 height 10
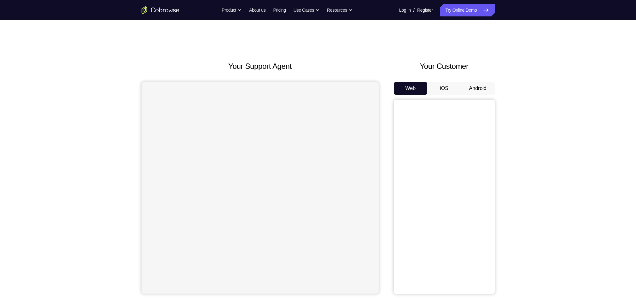
scroll to position [24, 0]
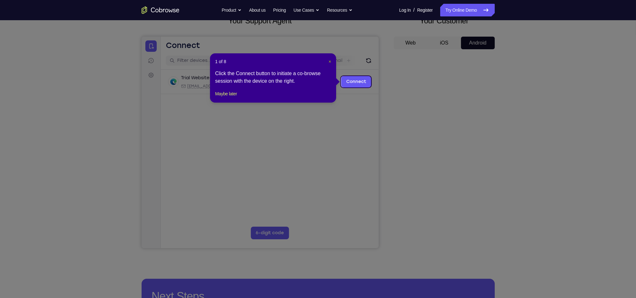
click at [331, 62] on span "×" at bounding box center [329, 61] width 3 height 5
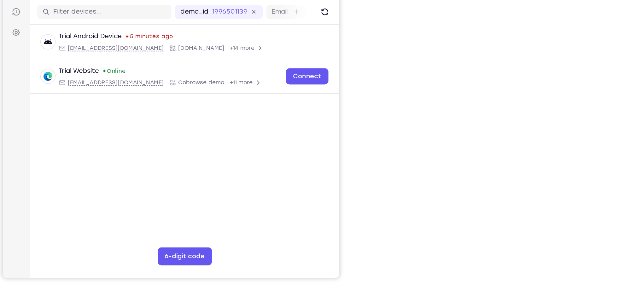
scroll to position [45, 0]
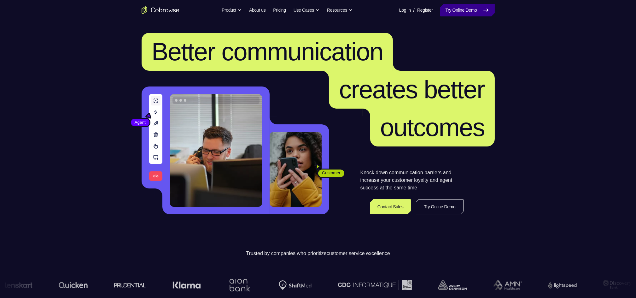
click at [462, 12] on link "Try Online Demo" at bounding box center [467, 10] width 54 height 13
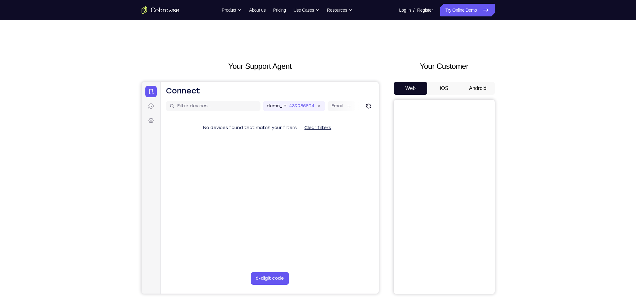
click at [476, 97] on div "Web iOS Android" at bounding box center [444, 187] width 101 height 211
click at [477, 91] on button "Android" at bounding box center [478, 88] width 34 height 13
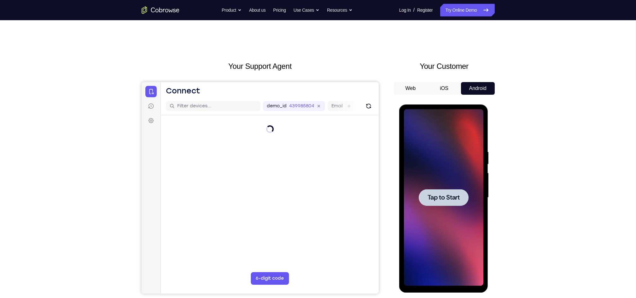
click at [433, 183] on div at bounding box center [442, 197] width 79 height 177
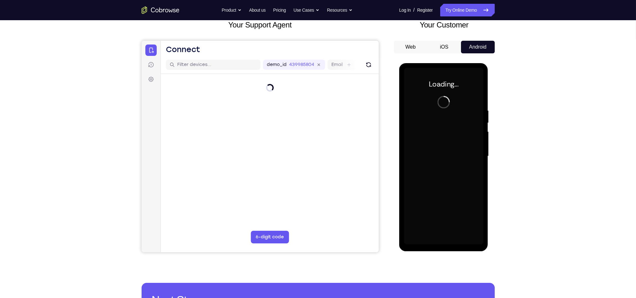
scroll to position [41, 0]
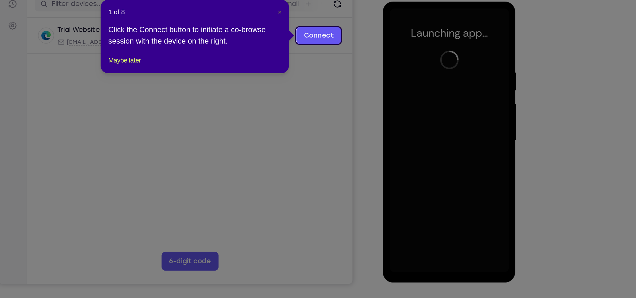
click at [330, 69] on span "×" at bounding box center [329, 69] width 3 height 5
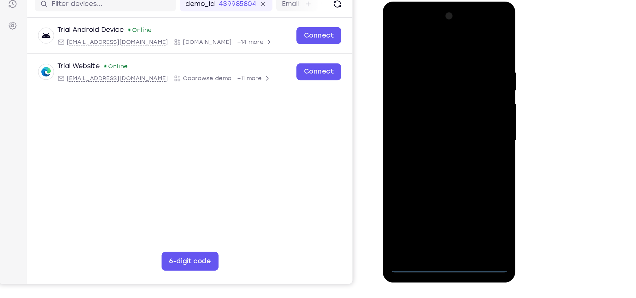
click at [426, 178] on div at bounding box center [426, 94] width 79 height 177
click at [458, 153] on div at bounding box center [426, 94] width 79 height 177
click at [396, 21] on div at bounding box center [426, 94] width 79 height 177
click at [455, 94] on div at bounding box center [426, 94] width 79 height 177
click at [419, 110] on div at bounding box center [426, 94] width 79 height 177
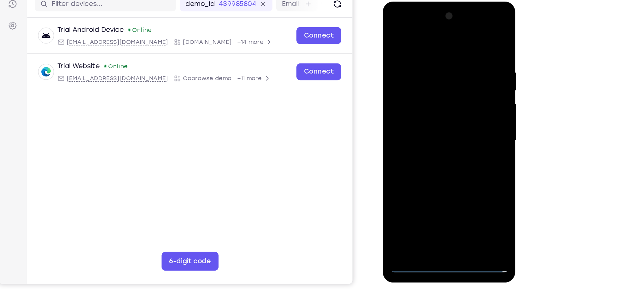
click at [415, 81] on div at bounding box center [426, 94] width 79 height 177
click at [413, 90] on div at bounding box center [426, 94] width 79 height 177
drag, startPoint x: 455, startPoint y: 68, endPoint x: 454, endPoint y: 53, distance: 14.8
click at [454, 53] on div at bounding box center [426, 94] width 79 height 177
click at [424, 85] on div at bounding box center [426, 94] width 79 height 177
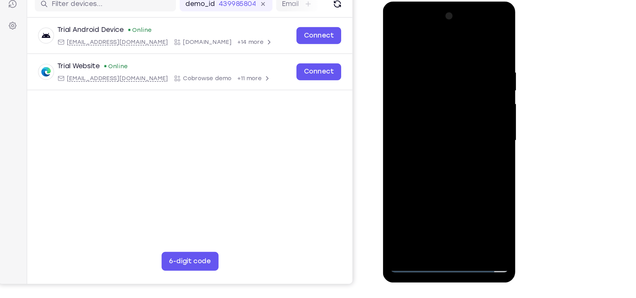
click at [427, 81] on div at bounding box center [426, 94] width 79 height 177
click at [414, 167] on div at bounding box center [426, 94] width 79 height 177
click at [407, 31] on div at bounding box center [426, 94] width 79 height 177
click at [394, 43] on div at bounding box center [426, 94] width 79 height 177
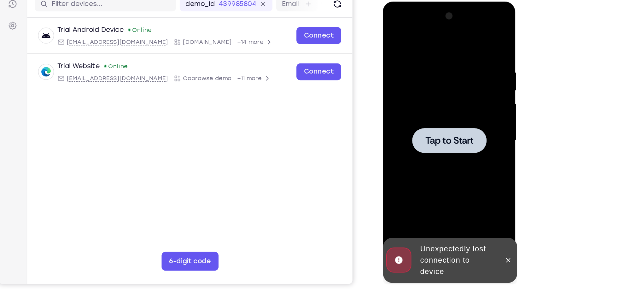
click at [405, 77] on div at bounding box center [426, 94] width 79 height 177
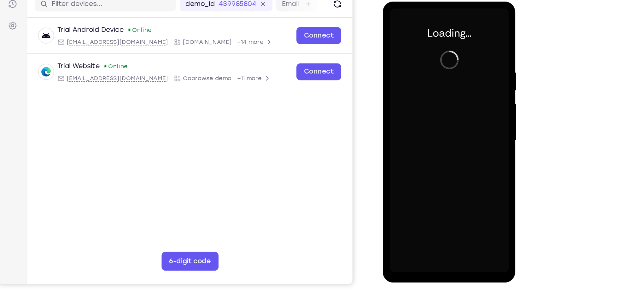
drag, startPoint x: 437, startPoint y: 45, endPoint x: 294, endPoint y: 15, distance: 146.2
click at [383, 15] on html "Online web based iOS Simulators and Android Emulators. Run iPhone, iPad, Mobile…" at bounding box center [428, 96] width 90 height 189
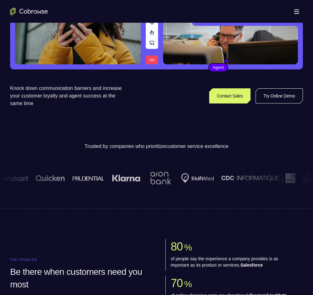
scroll to position [94, 0]
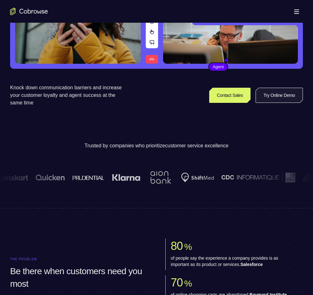
click at [271, 95] on link "Try Online Demo" at bounding box center [278, 95] width 47 height 15
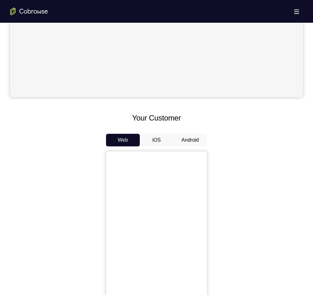
scroll to position [201, 0]
click at [188, 141] on button "Android" at bounding box center [190, 140] width 34 height 13
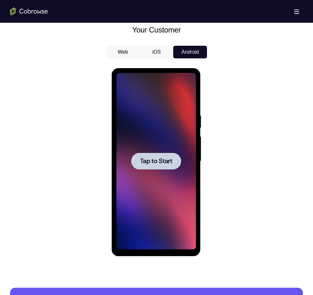
scroll to position [0, 0]
click at [162, 158] on span "Tap to Start" at bounding box center [156, 161] width 32 height 6
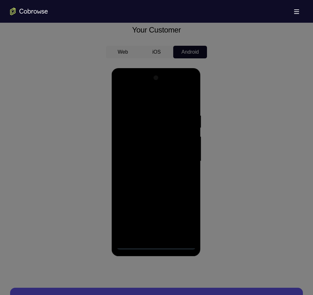
click at [157, 246] on icon at bounding box center [159, 65] width 319 height 457
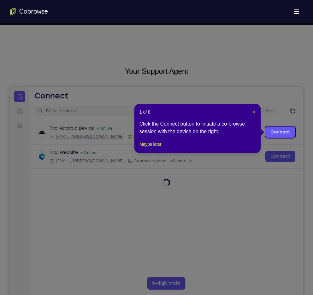
click at [255, 113] on span "×" at bounding box center [254, 111] width 3 height 5
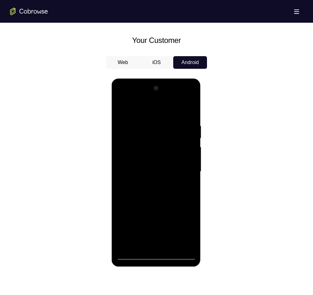
scroll to position [284, 0]
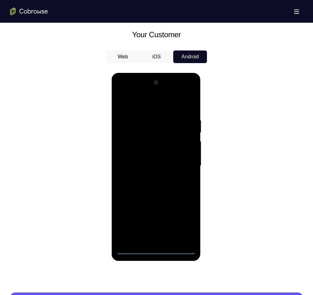
click at [158, 252] on div at bounding box center [155, 166] width 79 height 177
click at [181, 224] on div at bounding box center [155, 166] width 79 height 177
click at [124, 91] on div at bounding box center [155, 166] width 79 height 177
click at [185, 162] on div at bounding box center [155, 166] width 79 height 177
click at [148, 176] on div at bounding box center [155, 166] width 79 height 177
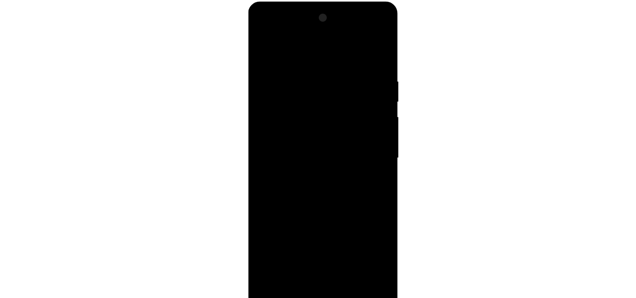
scroll to position [286, 0]
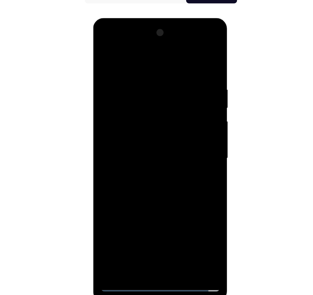
click at [120, 102] on div at bounding box center [137, 111] width 79 height 177
click at [119, 99] on div at bounding box center [137, 111] width 79 height 177
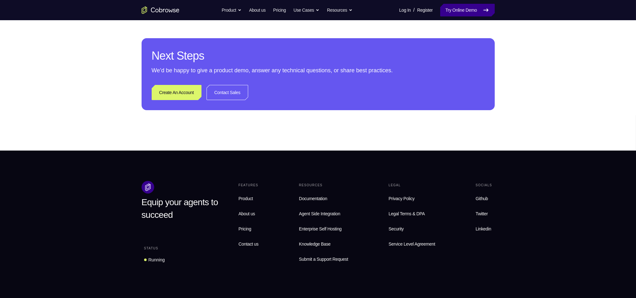
click at [312, 9] on icon at bounding box center [486, 10] width 8 height 8
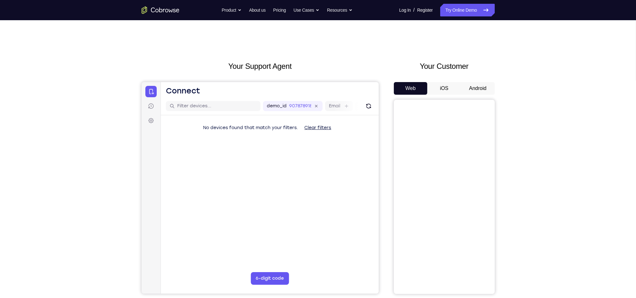
click at [472, 84] on button "Android" at bounding box center [478, 88] width 34 height 13
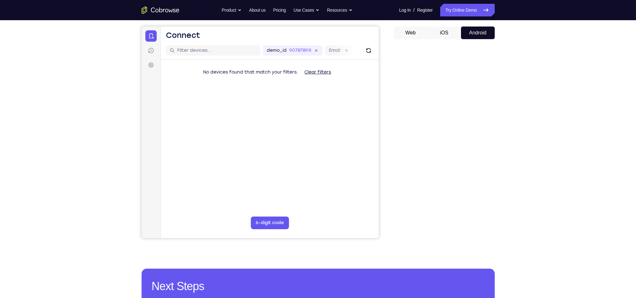
scroll to position [55, 0]
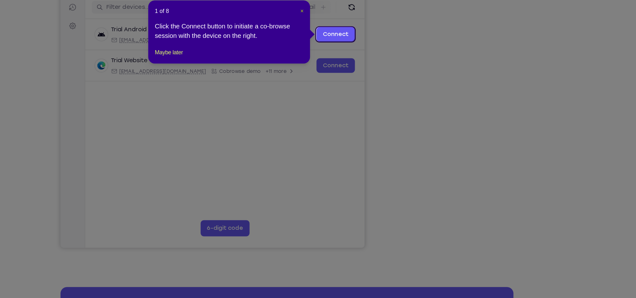
click at [329, 53] on span "×" at bounding box center [329, 53] width 3 height 5
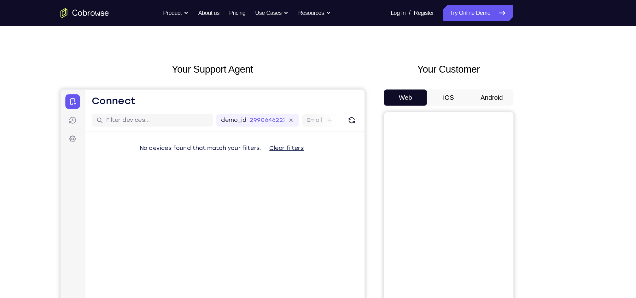
click at [473, 79] on button "Android" at bounding box center [478, 76] width 34 height 13
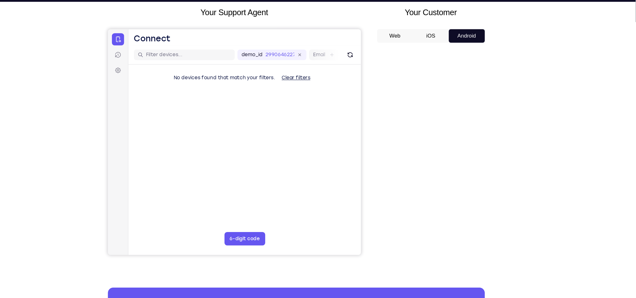
scroll to position [36, 0]
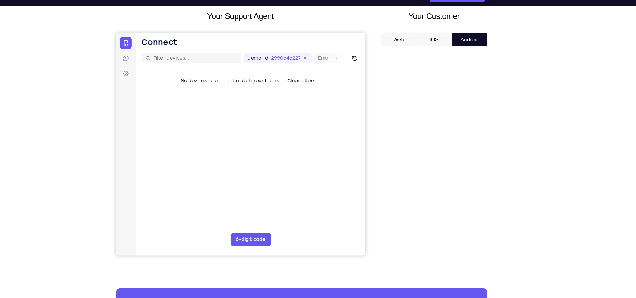
click at [445, 57] on button "iOS" at bounding box center [444, 52] width 34 height 13
click at [461, 54] on button "Android" at bounding box center [478, 52] width 34 height 13
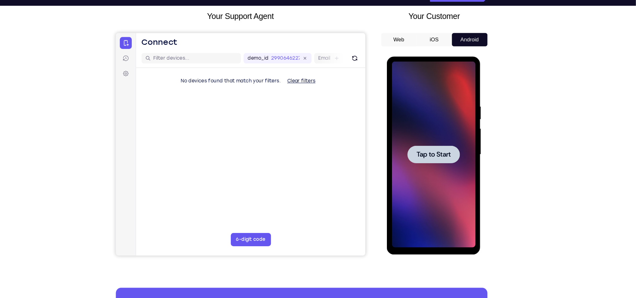
click at [424, 160] on div at bounding box center [430, 149] width 79 height 177
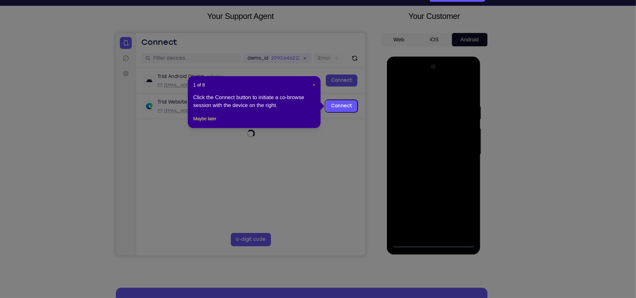
click at [330, 95] on span "×" at bounding box center [329, 95] width 3 height 5
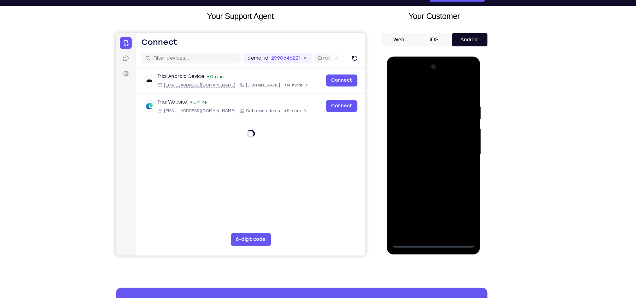
click at [430, 235] on div at bounding box center [430, 149] width 79 height 177
click at [461, 205] on div at bounding box center [430, 149] width 79 height 177
click at [402, 75] on div at bounding box center [430, 149] width 79 height 177
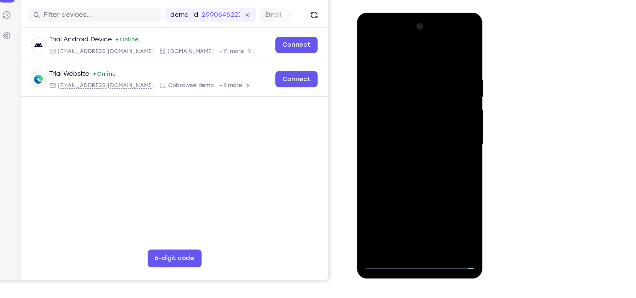
scroll to position [37, 0]
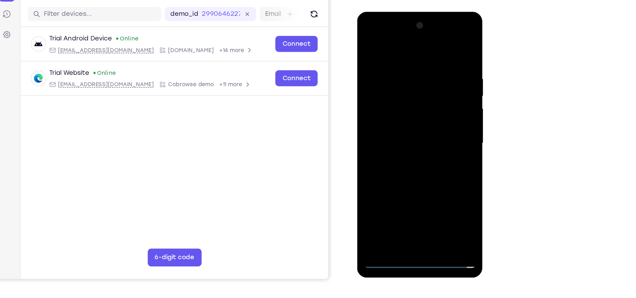
click at [425, 100] on div at bounding box center [401, 104] width 79 height 177
click at [395, 115] on div at bounding box center [401, 104] width 79 height 177
click at [385, 94] on div at bounding box center [401, 104] width 79 height 177
click at [383, 92] on div at bounding box center [401, 104] width 79 height 177
click at [390, 105] on div at bounding box center [401, 104] width 79 height 177
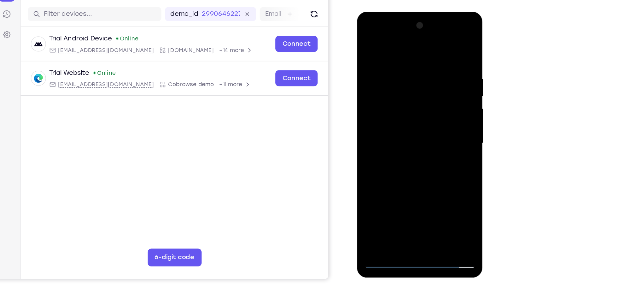
click at [393, 125] on div at bounding box center [401, 104] width 79 height 177
click at [390, 125] on div at bounding box center [401, 104] width 79 height 177
click at [393, 124] on div at bounding box center [401, 104] width 79 height 177
click at [394, 117] on div at bounding box center [401, 104] width 79 height 177
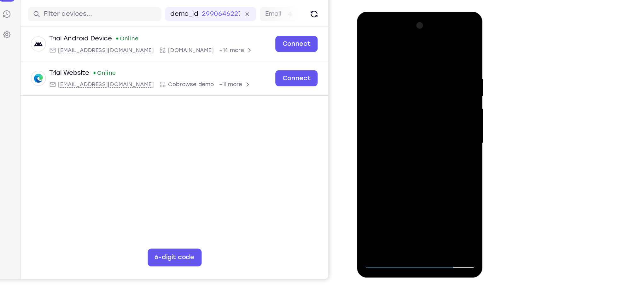
click at [396, 123] on div at bounding box center [401, 104] width 79 height 177
click at [402, 121] on div at bounding box center [401, 104] width 79 height 177
click at [402, 126] on div at bounding box center [401, 104] width 79 height 177
click at [403, 129] on div at bounding box center [401, 104] width 79 height 177
click at [403, 125] on div at bounding box center [401, 104] width 79 height 177
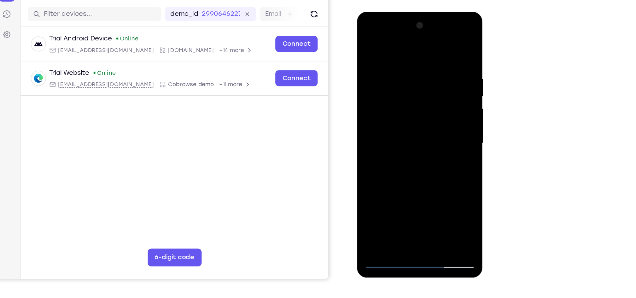
click at [395, 121] on div at bounding box center [401, 104] width 79 height 177
click at [401, 135] on div at bounding box center [401, 104] width 79 height 177
click at [366, 38] on div at bounding box center [401, 104] width 79 height 177
click at [399, 125] on div at bounding box center [401, 104] width 79 height 177
click at [390, 123] on div at bounding box center [401, 104] width 79 height 177
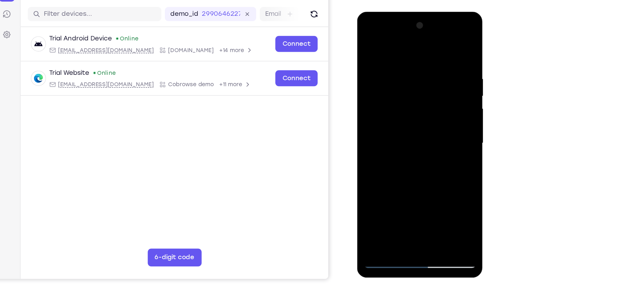
click at [394, 125] on div at bounding box center [401, 104] width 79 height 177
click at [407, 124] on div at bounding box center [401, 104] width 79 height 177
click at [364, 35] on div at bounding box center [401, 104] width 79 height 177
click at [431, 108] on div at bounding box center [401, 104] width 79 height 177
click at [426, 101] on div at bounding box center [401, 104] width 79 height 177
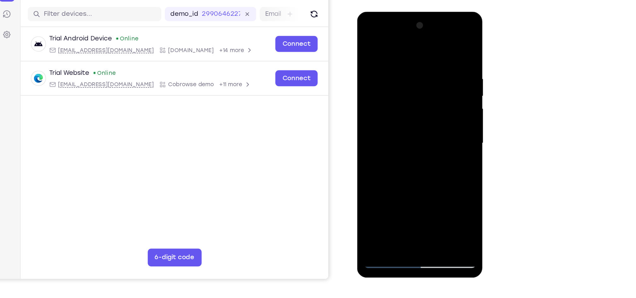
click at [395, 116] on div at bounding box center [401, 104] width 79 height 177
click at [398, 96] on div at bounding box center [401, 104] width 79 height 177
click at [383, 75] on div at bounding box center [401, 104] width 79 height 177
click at [380, 91] on div at bounding box center [401, 104] width 79 height 177
click at [384, 104] on div at bounding box center [401, 104] width 79 height 177
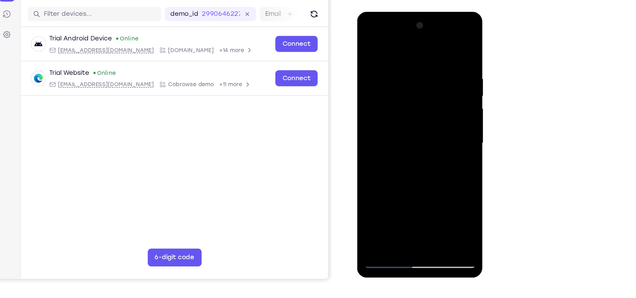
click at [382, 128] on div at bounding box center [401, 104] width 79 height 177
click at [389, 120] on div at bounding box center [401, 104] width 79 height 177
click at [407, 125] on div at bounding box center [401, 104] width 79 height 177
click at [405, 119] on div at bounding box center [401, 104] width 79 height 177
click at [401, 106] on div at bounding box center [401, 104] width 79 height 177
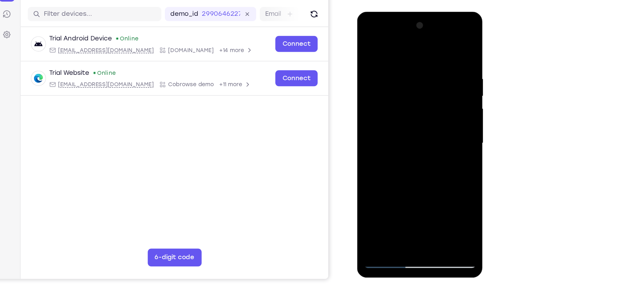
click at [394, 126] on div at bounding box center [401, 104] width 79 height 177
click at [402, 122] on div at bounding box center [401, 104] width 79 height 177
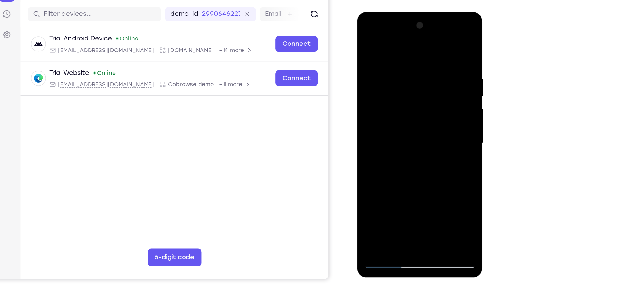
click at [402, 122] on div at bounding box center [401, 104] width 79 height 177
click at [390, 126] on div at bounding box center [401, 104] width 79 height 177
click at [390, 124] on div at bounding box center [401, 104] width 79 height 177
click at [388, 130] on div at bounding box center [401, 104] width 79 height 177
click at [388, 126] on div at bounding box center [401, 104] width 79 height 177
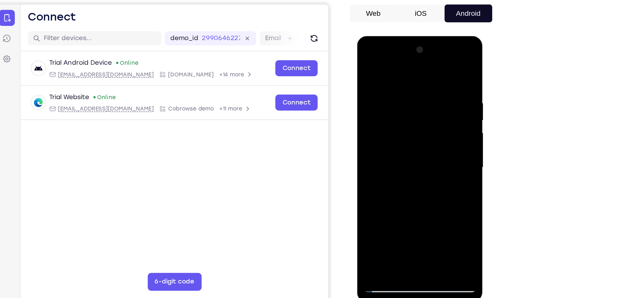
scroll to position [27, 0]
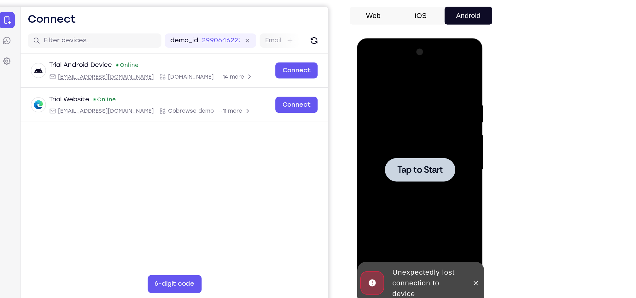
click at [407, 134] on span "Tap to Start" at bounding box center [401, 131] width 32 height 6
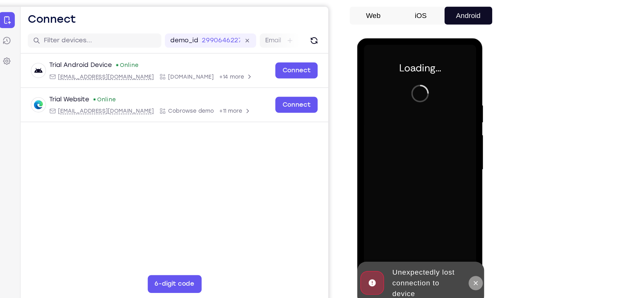
click at [440, 210] on icon at bounding box center [440, 211] width 5 height 5
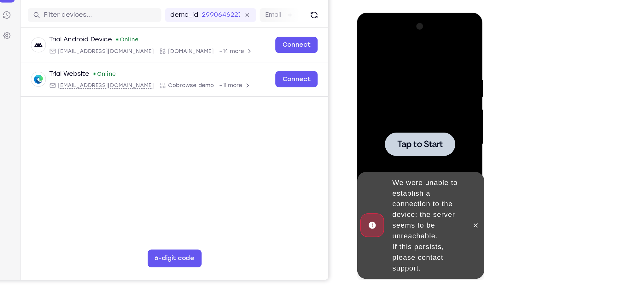
click at [396, 102] on span "Tap to Start" at bounding box center [401, 105] width 32 height 6
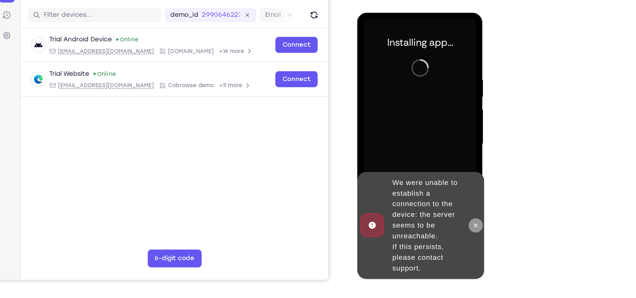
click at [443, 167] on button at bounding box center [441, 163] width 10 height 10
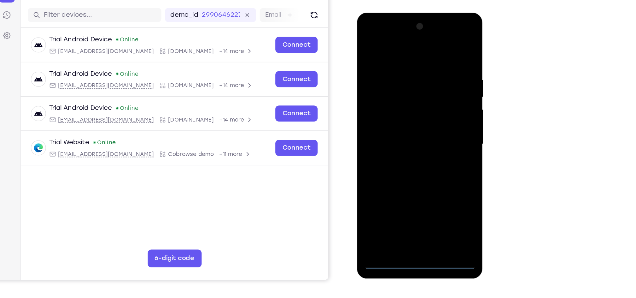
click at [402, 189] on div at bounding box center [401, 105] width 79 height 177
click at [429, 165] on div at bounding box center [401, 105] width 79 height 177
click at [370, 31] on div at bounding box center [401, 105] width 79 height 177
click at [424, 101] on div at bounding box center [401, 105] width 79 height 177
click at [393, 116] on div at bounding box center [401, 105] width 79 height 177
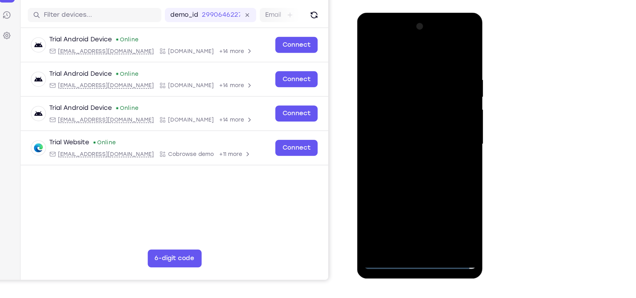
click at [390, 97] on div at bounding box center [401, 105] width 79 height 177
click at [388, 95] on div at bounding box center [401, 105] width 79 height 177
click at [384, 107] on div at bounding box center [401, 105] width 79 height 177
click at [385, 125] on div at bounding box center [401, 105] width 79 height 177
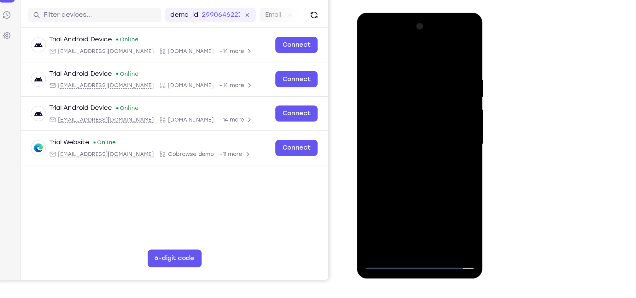
click at [408, 125] on div at bounding box center [401, 105] width 79 height 177
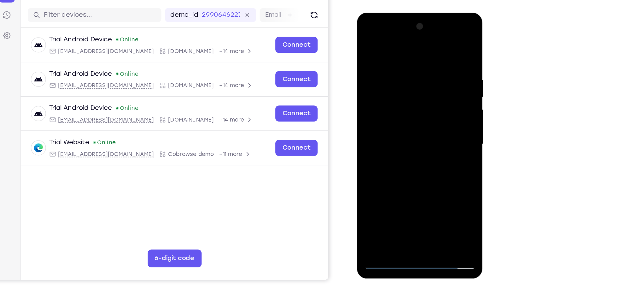
click at [408, 125] on div at bounding box center [401, 105] width 79 height 177
click at [397, 125] on div at bounding box center [401, 105] width 79 height 177
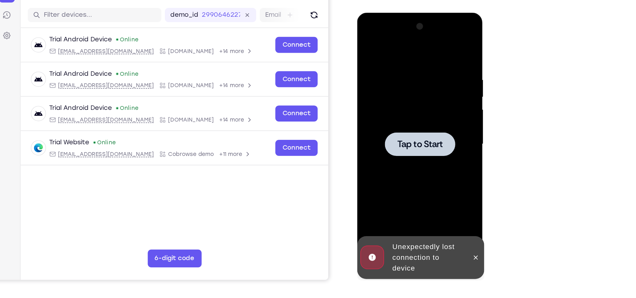
click at [396, 102] on span "Tap to Start" at bounding box center [401, 105] width 32 height 6
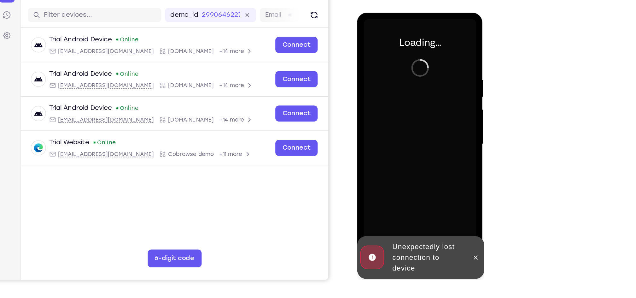
click at [436, 189] on div at bounding box center [441, 186] width 10 height 30
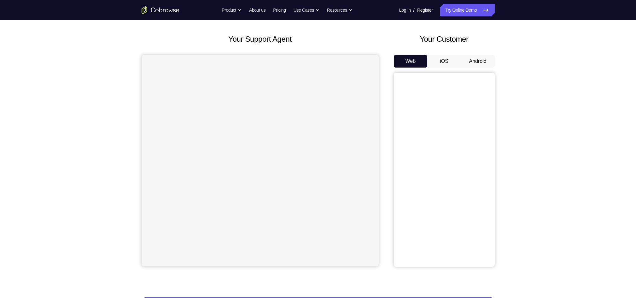
click at [477, 59] on button "Android" at bounding box center [478, 61] width 34 height 13
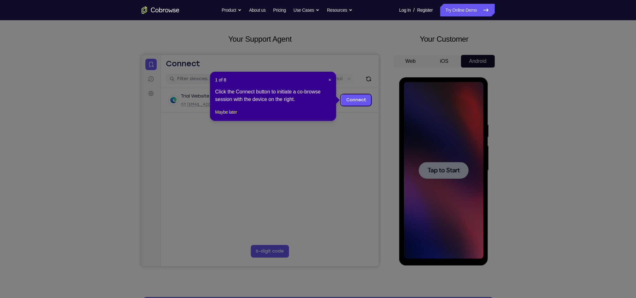
click at [331, 77] on div "1 of 8 × Click the Connect button to initiate a co-browse session with the devi…" at bounding box center [273, 96] width 126 height 49
click at [329, 79] on span "×" at bounding box center [329, 79] width 3 height 5
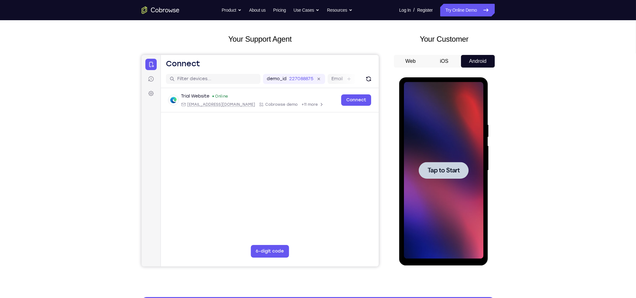
click at [439, 180] on div at bounding box center [442, 170] width 79 height 177
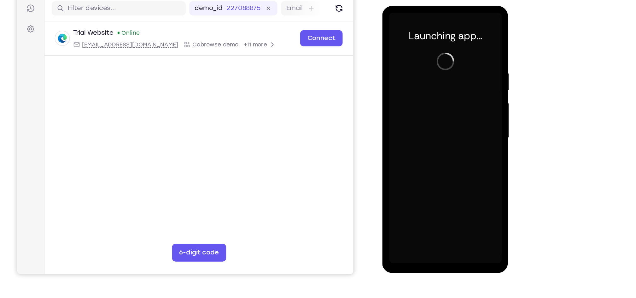
scroll to position [27, 0]
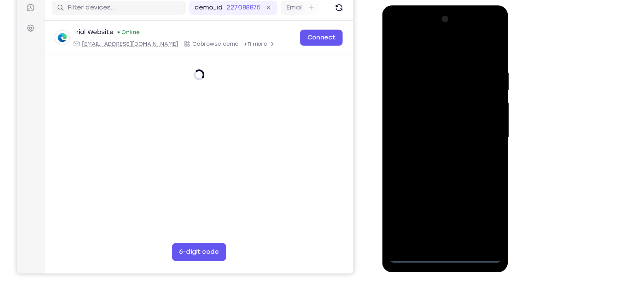
click at [427, 181] on div at bounding box center [426, 98] width 79 height 177
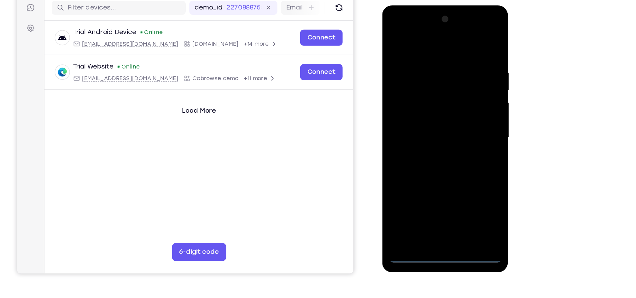
click at [449, 154] on div at bounding box center [426, 98] width 79 height 177
click at [398, 24] on div at bounding box center [426, 98] width 79 height 177
click at [450, 92] on div at bounding box center [426, 98] width 79 height 177
click at [422, 110] on div at bounding box center [426, 98] width 79 height 177
click at [417, 95] on div at bounding box center [426, 98] width 79 height 177
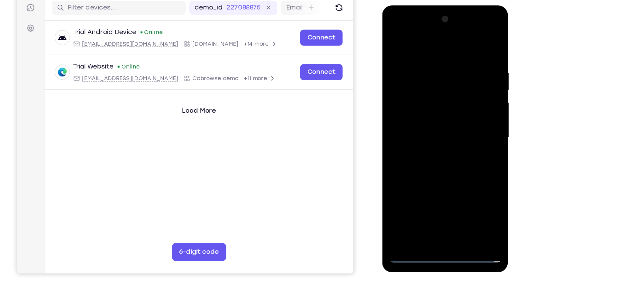
click at [412, 89] on div at bounding box center [426, 98] width 79 height 177
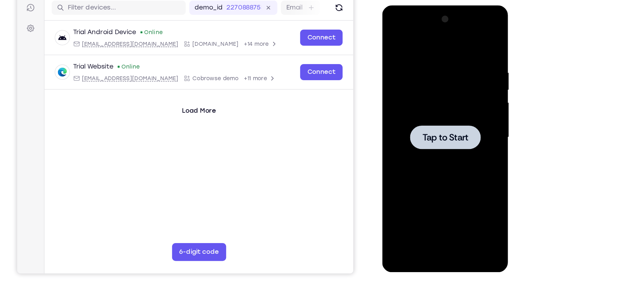
click at [403, 77] on div at bounding box center [426, 98] width 79 height 177
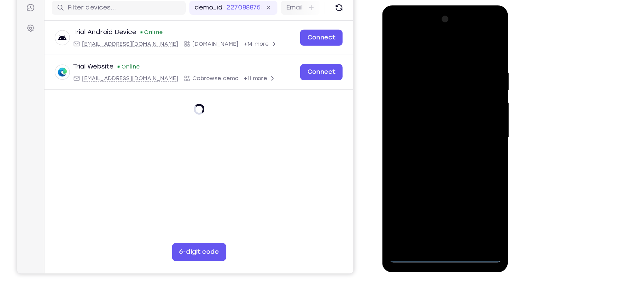
click at [428, 183] on div at bounding box center [426, 98] width 79 height 177
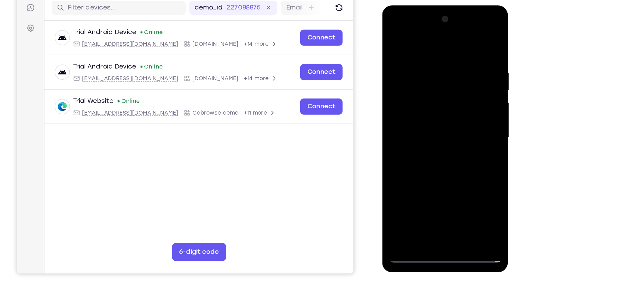
click at [452, 158] on div at bounding box center [426, 98] width 79 height 177
click at [393, 25] on div at bounding box center [426, 98] width 79 height 177
click at [422, 66] on div at bounding box center [426, 98] width 79 height 177
click at [411, 37] on div at bounding box center [426, 98] width 79 height 177
click at [404, 76] on div at bounding box center [426, 98] width 79 height 177
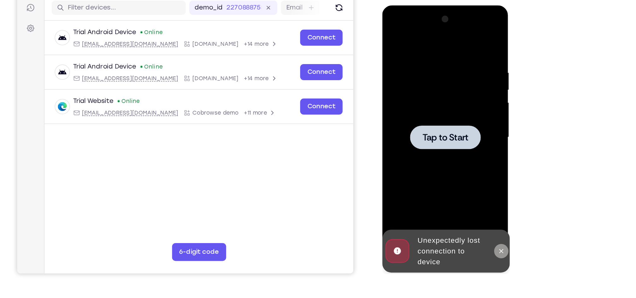
click at [464, 180] on icon at bounding box center [465, 178] width 5 height 5
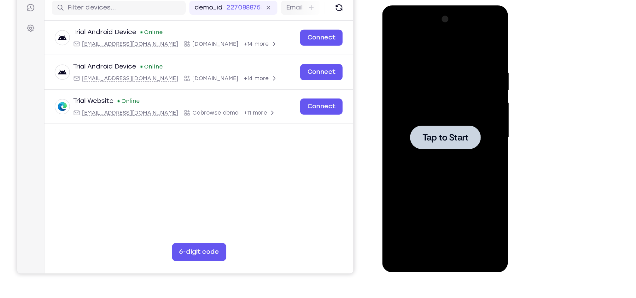
click at [431, 106] on div at bounding box center [427, 98] width 50 height 17
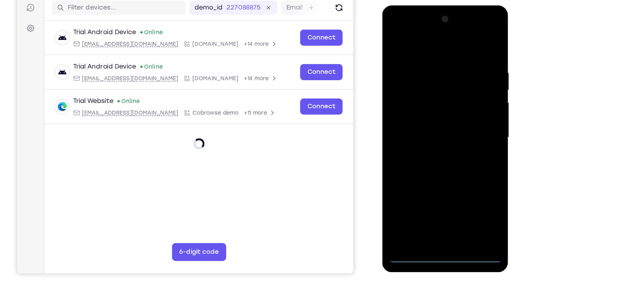
click at [426, 178] on div at bounding box center [426, 98] width 79 height 177
click at [427, 178] on div at bounding box center [426, 98] width 79 height 177
click at [423, 180] on div at bounding box center [426, 98] width 79 height 177
click at [455, 158] on div at bounding box center [426, 98] width 79 height 177
click at [395, 26] on div at bounding box center [426, 98] width 79 height 177
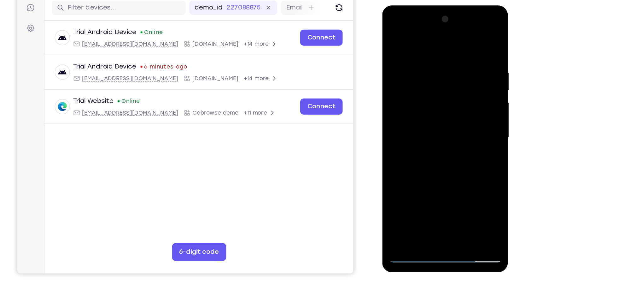
click at [454, 95] on div at bounding box center [426, 98] width 79 height 177
click at [433, 171] on div at bounding box center [426, 98] width 79 height 177
click at [401, 94] on div at bounding box center [426, 98] width 79 height 177
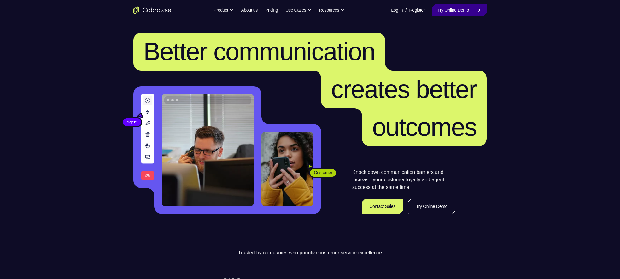
click at [447, 10] on link "Try Online Demo" at bounding box center [459, 10] width 54 height 13
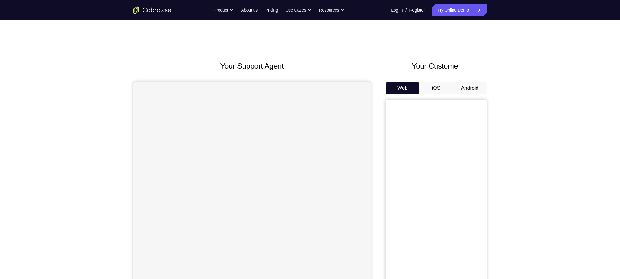
click at [472, 89] on button "Android" at bounding box center [470, 88] width 34 height 13
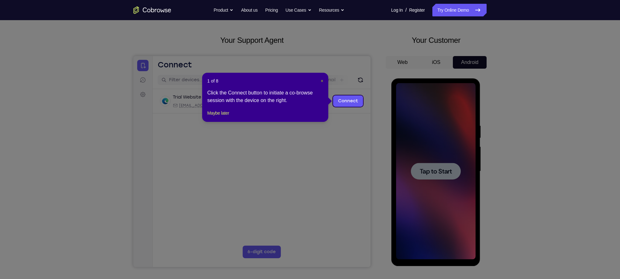
click at [321, 79] on span "×" at bounding box center [322, 80] width 3 height 5
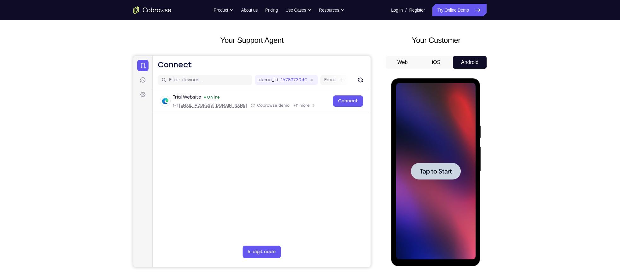
click at [445, 168] on span "Tap to Start" at bounding box center [435, 171] width 32 height 6
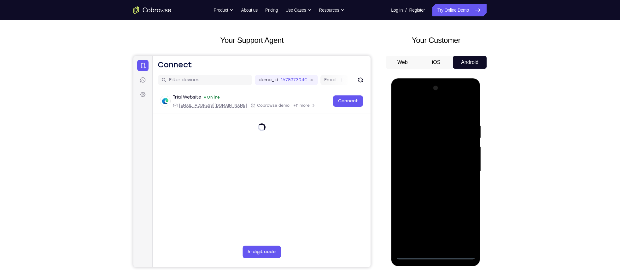
click at [437, 254] on div at bounding box center [435, 171] width 79 height 177
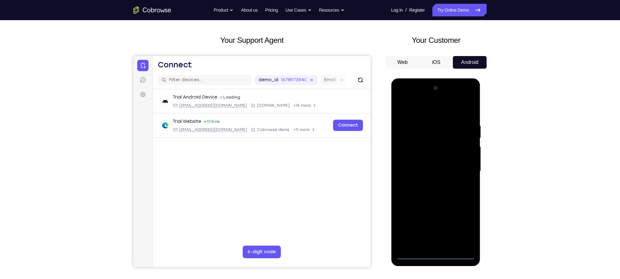
click at [469, 226] on div at bounding box center [435, 171] width 79 height 177
click at [407, 98] on div at bounding box center [435, 171] width 79 height 177
click at [464, 172] on div at bounding box center [435, 171] width 79 height 177
click at [430, 184] on div at bounding box center [435, 171] width 79 height 177
click at [426, 167] on div at bounding box center [435, 171] width 79 height 177
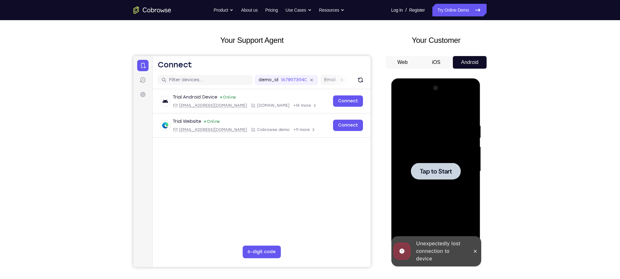
click at [451, 173] on span "Tap to Start" at bounding box center [435, 171] width 32 height 6
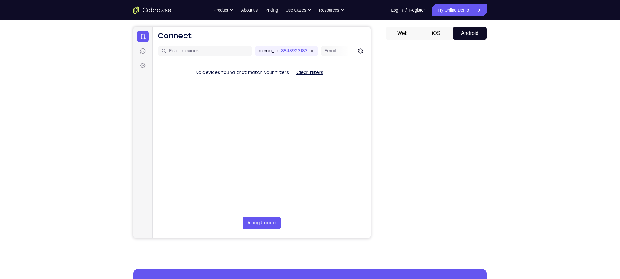
scroll to position [43, 0]
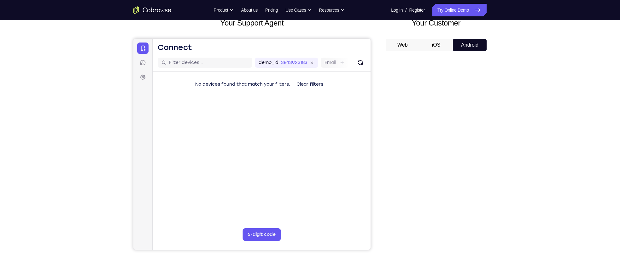
click at [434, 47] on button "iOS" at bounding box center [436, 45] width 34 height 13
click at [475, 47] on button "Android" at bounding box center [470, 45] width 34 height 13
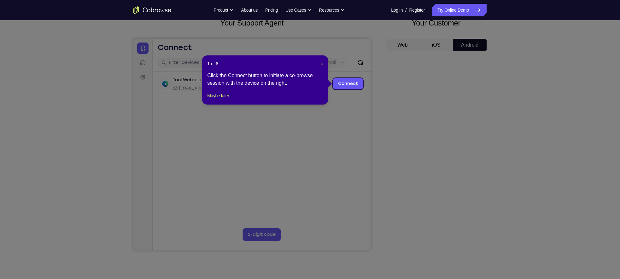
scroll to position [0, 0]
click at [321, 64] on span "×" at bounding box center [322, 63] width 3 height 5
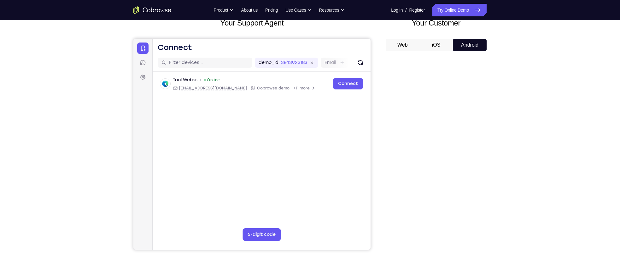
click at [437, 46] on button "iOS" at bounding box center [436, 45] width 34 height 13
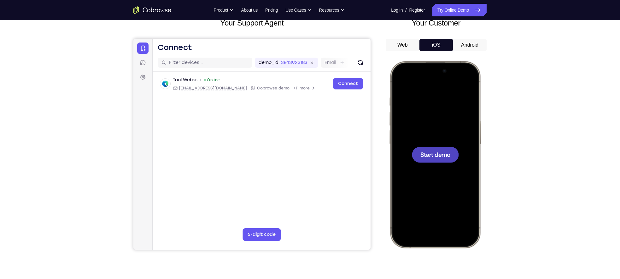
click at [471, 50] on button "Android" at bounding box center [470, 45] width 34 height 13
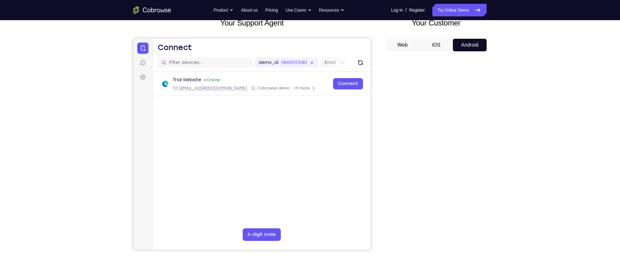
click at [436, 48] on button "iOS" at bounding box center [436, 45] width 34 height 13
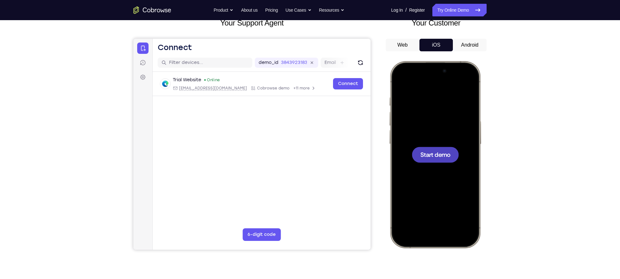
click at [426, 152] on span "Start demo" at bounding box center [435, 155] width 30 height 6
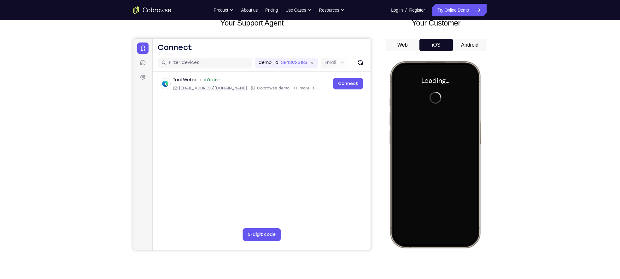
click at [457, 48] on button "Android" at bounding box center [470, 45] width 34 height 13
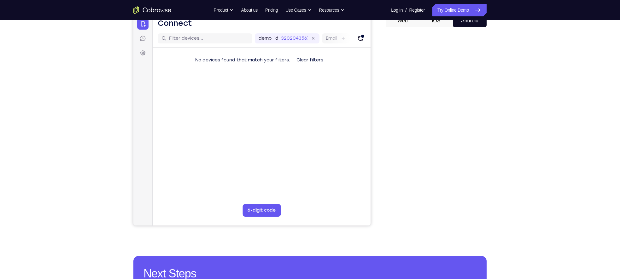
scroll to position [67, 0]
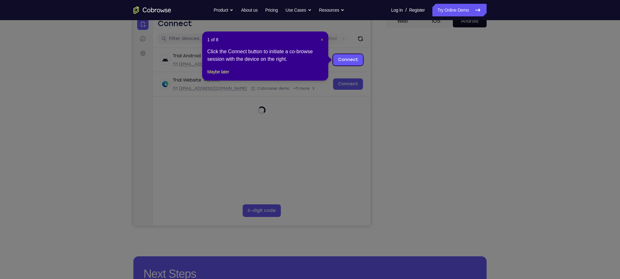
click at [321, 41] on span "×" at bounding box center [322, 39] width 3 height 5
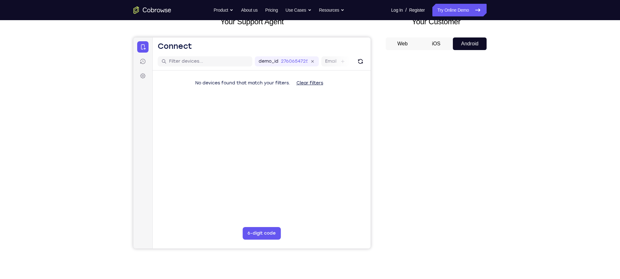
scroll to position [42, 0]
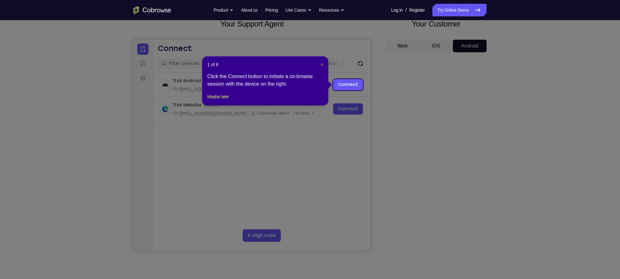
click at [321, 63] on span "×" at bounding box center [322, 64] width 3 height 5
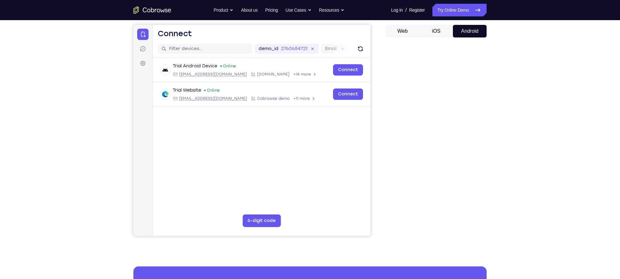
scroll to position [57, 0]
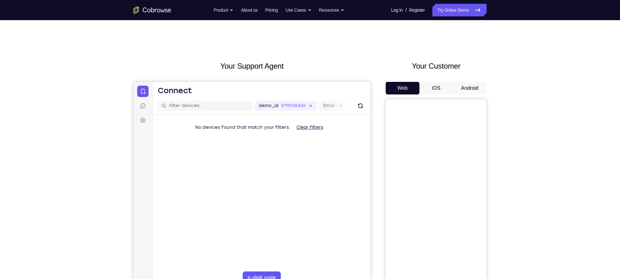
click at [475, 92] on button "Android" at bounding box center [470, 88] width 34 height 13
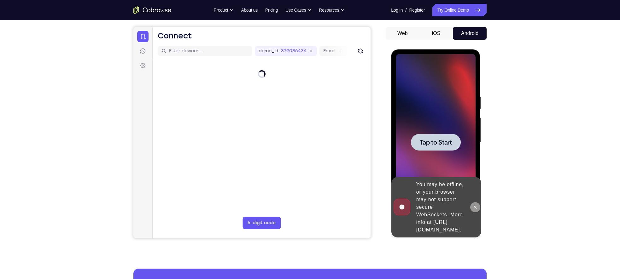
click at [474, 205] on icon at bounding box center [474, 207] width 5 height 5
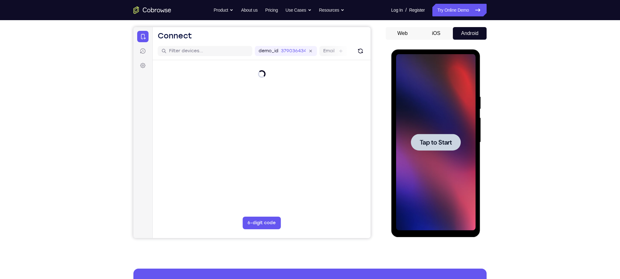
click at [432, 146] on span "Tap to Start" at bounding box center [435, 142] width 32 height 6
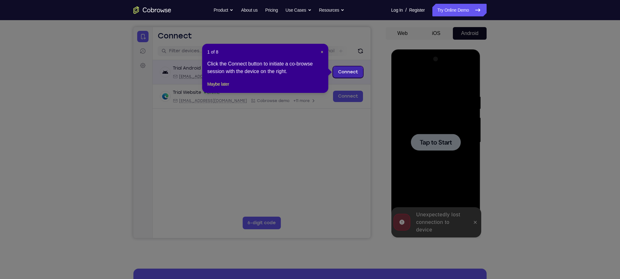
click at [347, 71] on link "Connect" at bounding box center [348, 72] width 30 height 11
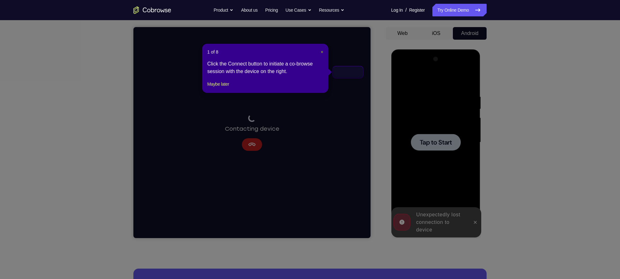
click at [322, 54] on span "×" at bounding box center [322, 51] width 3 height 5
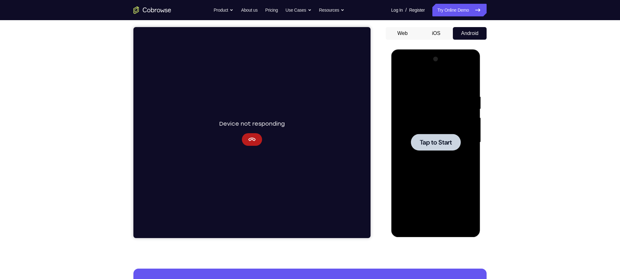
click at [438, 153] on div at bounding box center [435, 142] width 79 height 177
click at [435, 229] on div at bounding box center [435, 142] width 79 height 177
click at [465, 204] on div at bounding box center [435, 142] width 79 height 177
click at [403, 67] on div at bounding box center [435, 142] width 79 height 177
click at [462, 142] on div at bounding box center [435, 142] width 79 height 177
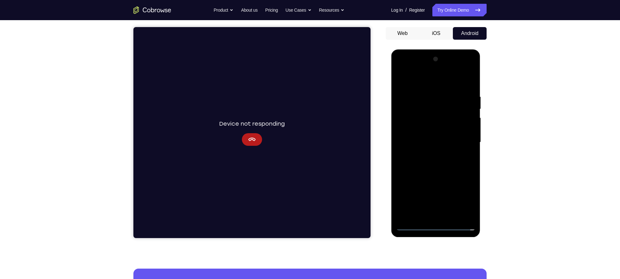
click at [427, 156] on div at bounding box center [435, 142] width 79 height 177
click at [431, 135] on div at bounding box center [435, 142] width 79 height 177
click at [426, 132] on div at bounding box center [435, 142] width 79 height 177
click at [441, 146] on div at bounding box center [435, 142] width 79 height 177
click at [438, 162] on div at bounding box center [435, 142] width 79 height 177
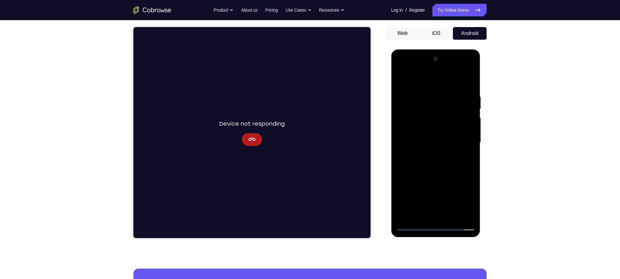
click at [427, 162] on div at bounding box center [435, 142] width 79 height 177
click at [439, 157] on div at bounding box center [435, 142] width 79 height 177
click at [436, 162] on div at bounding box center [435, 142] width 79 height 177
click at [430, 157] on div at bounding box center [435, 142] width 79 height 177
click at [432, 163] on div at bounding box center [435, 142] width 79 height 177
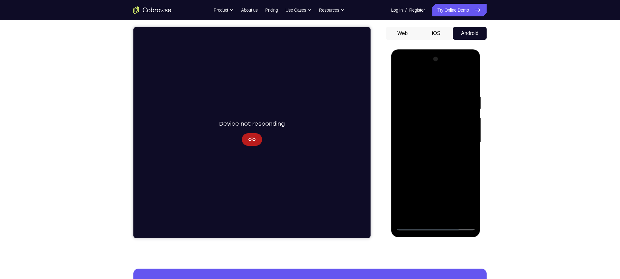
click at [429, 145] on div at bounding box center [435, 142] width 79 height 177
click at [431, 163] on div at bounding box center [435, 142] width 79 height 177
click at [451, 163] on div at bounding box center [435, 142] width 79 height 177
click at [424, 158] on div at bounding box center [435, 142] width 79 height 177
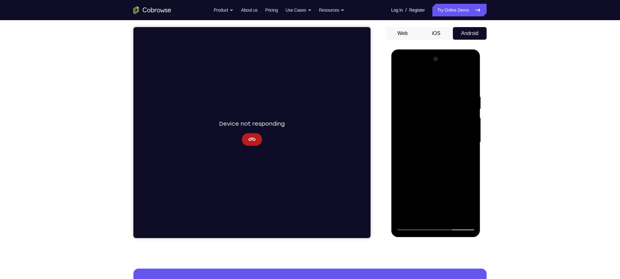
click at [425, 159] on div at bounding box center [435, 142] width 79 height 177
click at [443, 166] on div at bounding box center [435, 142] width 79 height 177
click at [444, 163] on div at bounding box center [435, 142] width 79 height 177
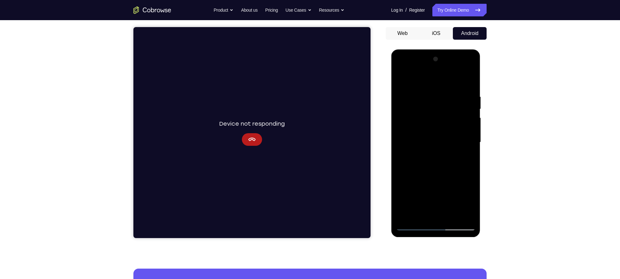
click at [442, 165] on div at bounding box center [435, 142] width 79 height 177
click at [401, 67] on div at bounding box center [435, 142] width 79 height 177
click at [463, 143] on div at bounding box center [435, 142] width 79 height 177
click at [429, 154] on div at bounding box center [435, 142] width 79 height 177
click at [430, 140] on div at bounding box center [435, 142] width 79 height 177
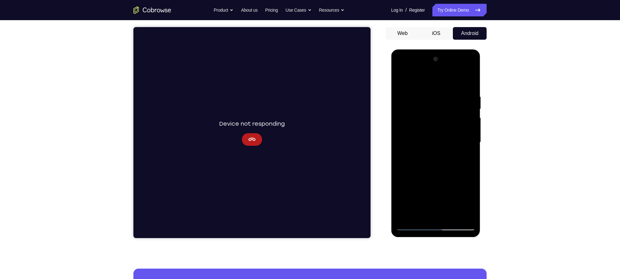
click at [422, 145] on div at bounding box center [435, 142] width 79 height 177
click at [413, 118] on div at bounding box center [435, 142] width 79 height 177
click at [417, 130] on div at bounding box center [435, 142] width 79 height 177
click at [429, 143] on div at bounding box center [435, 142] width 79 height 177
click at [426, 165] on div at bounding box center [435, 142] width 79 height 177
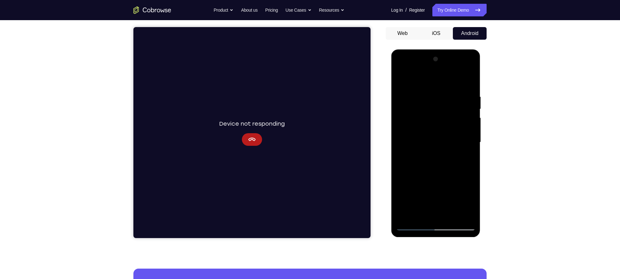
click at [442, 165] on div at bounding box center [435, 142] width 79 height 177
click at [426, 162] on div at bounding box center [435, 142] width 79 height 177
click at [461, 67] on div at bounding box center [435, 142] width 79 height 177
click at [400, 69] on div at bounding box center [435, 142] width 79 height 177
click at [410, 127] on div at bounding box center [435, 142] width 79 height 177
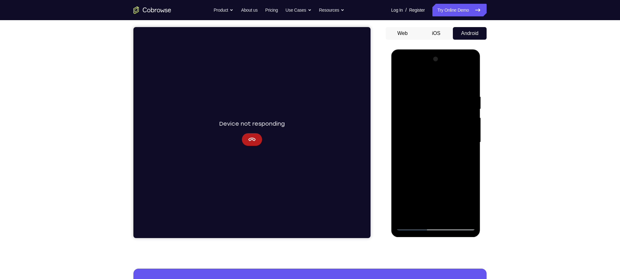
click at [430, 155] on div at bounding box center [435, 142] width 79 height 177
click at [431, 138] on div at bounding box center [435, 142] width 79 height 177
click at [425, 109] on div at bounding box center [435, 142] width 79 height 177
click at [420, 127] on div at bounding box center [435, 142] width 79 height 177
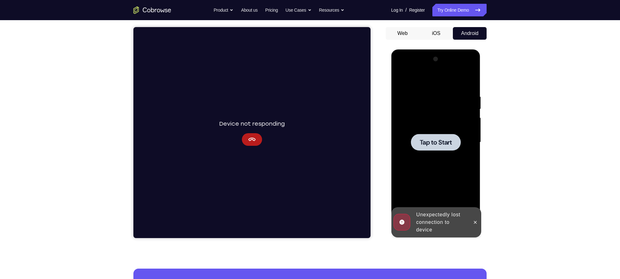
click at [426, 142] on span "Tap to Start" at bounding box center [435, 142] width 32 height 6
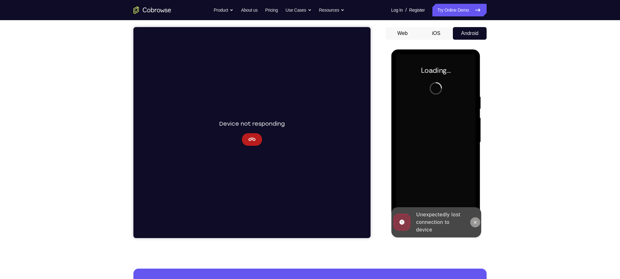
click at [473, 223] on icon at bounding box center [474, 222] width 5 height 5
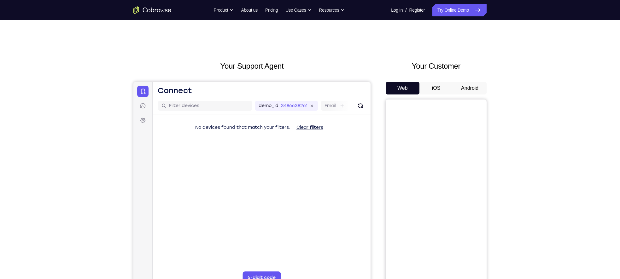
click at [481, 85] on button "Android" at bounding box center [470, 88] width 34 height 13
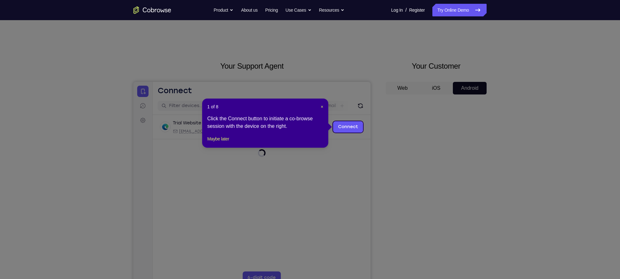
click at [324, 103] on div "1 of 8 × Click the Connect button to initiate a co-browse session with the devi…" at bounding box center [265, 123] width 126 height 49
click at [323, 106] on span "×" at bounding box center [322, 106] width 3 height 5
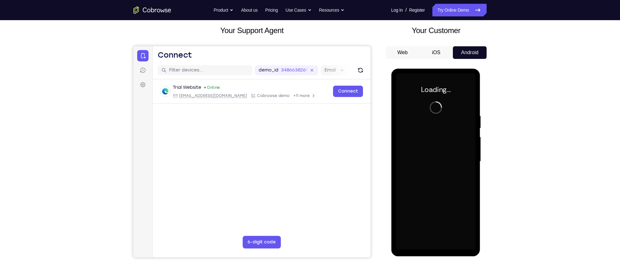
scroll to position [35, 0]
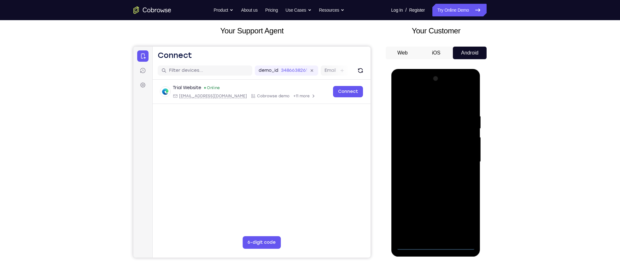
click at [434, 247] on div at bounding box center [435, 162] width 79 height 177
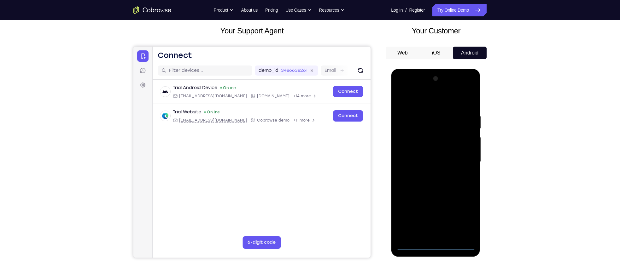
click at [464, 219] on div at bounding box center [435, 162] width 79 height 177
click at [405, 90] on div at bounding box center [435, 162] width 79 height 177
click at [462, 161] on div at bounding box center [435, 162] width 79 height 177
click at [426, 175] on div at bounding box center [435, 162] width 79 height 177
click at [431, 156] on div at bounding box center [435, 162] width 79 height 177
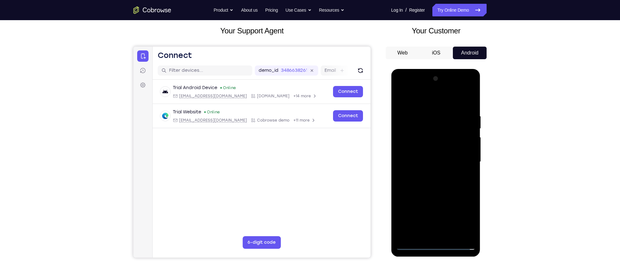
click at [429, 151] on div at bounding box center [435, 162] width 79 height 177
click at [432, 162] on div at bounding box center [435, 162] width 79 height 177
click at [439, 182] on div at bounding box center [435, 162] width 79 height 177
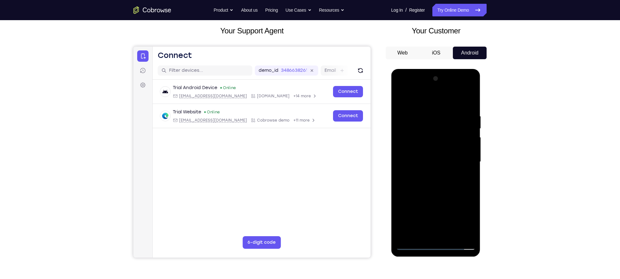
click at [439, 182] on div at bounding box center [435, 162] width 79 height 177
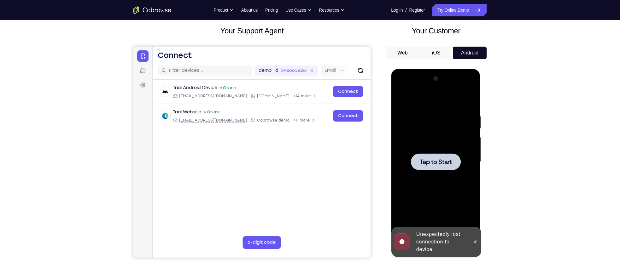
click at [420, 156] on div at bounding box center [435, 161] width 50 height 17
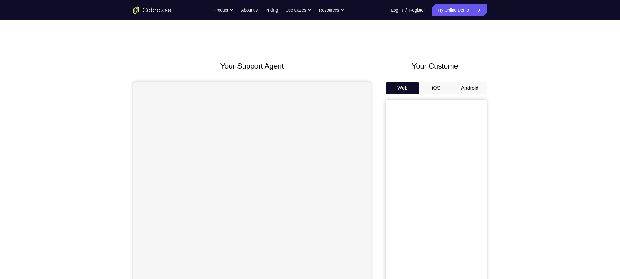
click at [459, 88] on button "Android" at bounding box center [470, 88] width 34 height 13
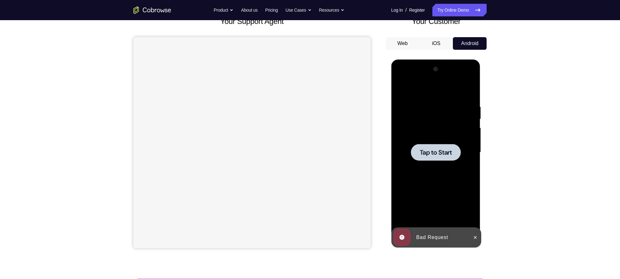
click at [448, 164] on div at bounding box center [435, 152] width 79 height 177
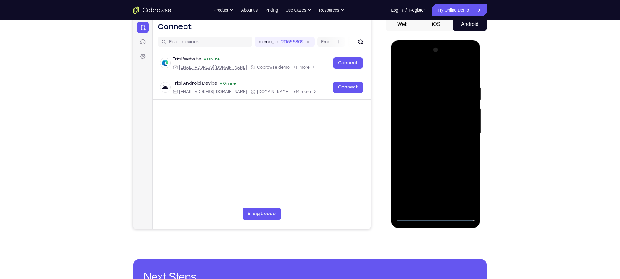
click at [438, 219] on div at bounding box center [435, 133] width 79 height 177
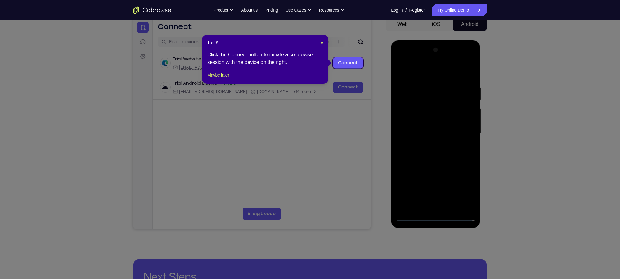
click at [319, 45] on header "1 of 8 ×" at bounding box center [265, 43] width 116 height 6
click at [322, 43] on span "×" at bounding box center [322, 42] width 3 height 5
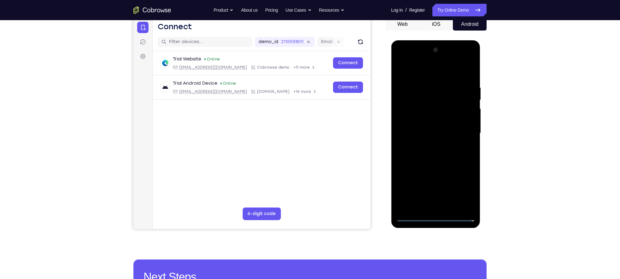
click at [458, 190] on div at bounding box center [435, 133] width 79 height 177
click at [403, 61] on div at bounding box center [435, 133] width 79 height 177
click at [462, 134] on div at bounding box center [435, 133] width 79 height 177
click at [425, 144] on div at bounding box center [435, 133] width 79 height 177
click at [421, 130] on div at bounding box center [435, 133] width 79 height 177
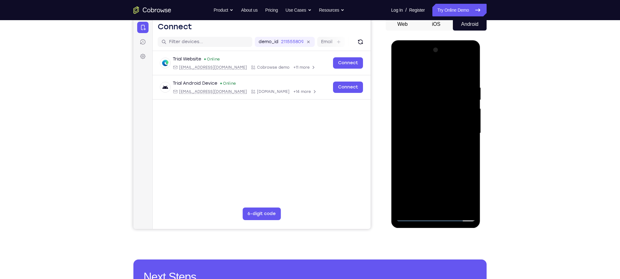
click at [412, 120] on div at bounding box center [435, 133] width 79 height 177
click at [429, 136] on span "Tap to Start" at bounding box center [435, 133] width 32 height 6
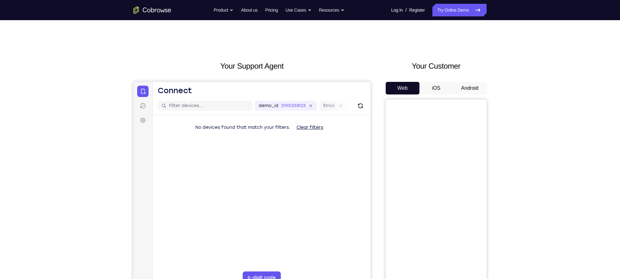
click at [470, 83] on button "Android" at bounding box center [470, 88] width 34 height 13
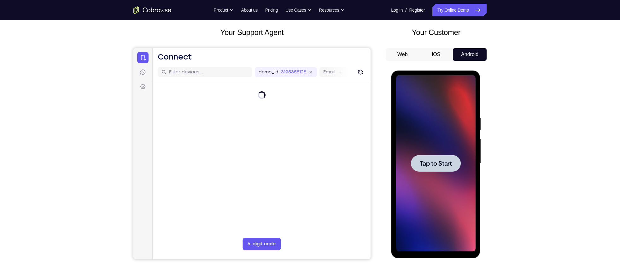
click at [446, 164] on span "Tap to Start" at bounding box center [435, 163] width 32 height 6
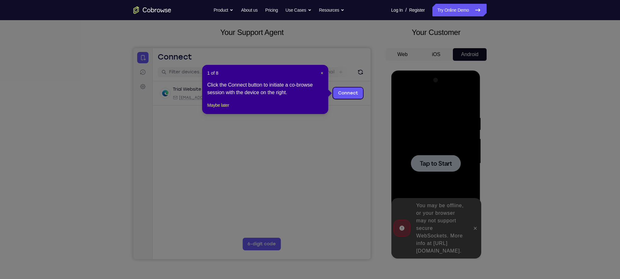
click at [324, 72] on div "1 of 8 × Click the Connect button to initiate a co-browse session with the devi…" at bounding box center [265, 89] width 126 height 49
click at [321, 72] on span "×" at bounding box center [322, 73] width 3 height 5
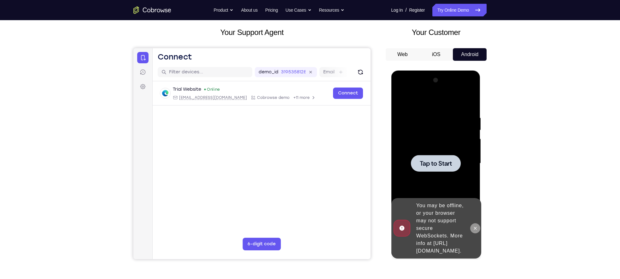
click at [474, 226] on icon at bounding box center [474, 228] width 5 height 5
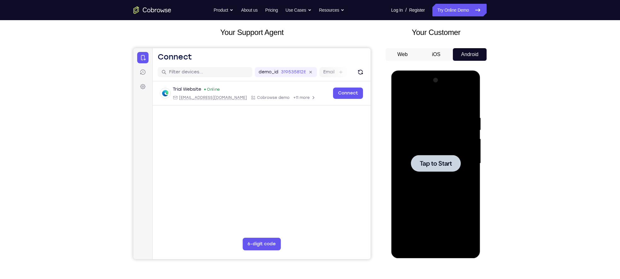
click at [421, 159] on div at bounding box center [435, 163] width 50 height 17
click at [435, 248] on div at bounding box center [435, 163] width 79 height 177
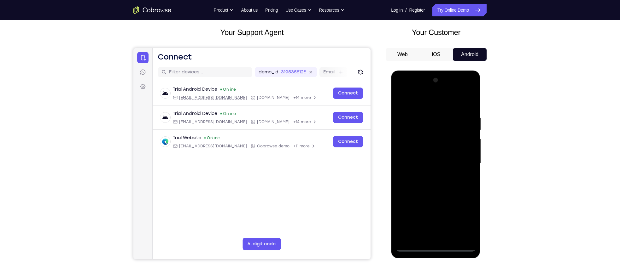
click at [466, 219] on div at bounding box center [435, 163] width 79 height 177
click at [410, 92] on div at bounding box center [435, 163] width 79 height 177
click at [457, 163] on div at bounding box center [435, 163] width 79 height 177
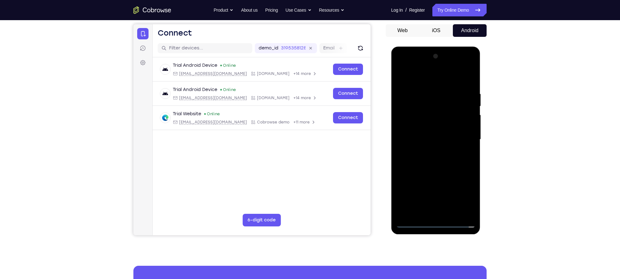
scroll to position [61, 0]
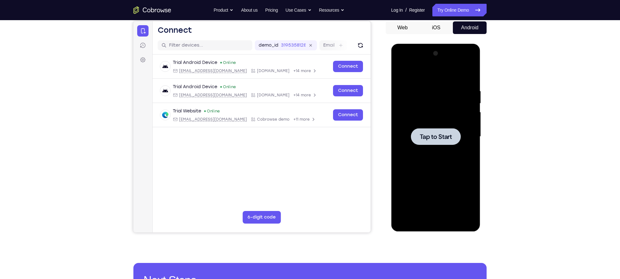
click at [445, 137] on span "Tap to Start" at bounding box center [435, 137] width 32 height 6
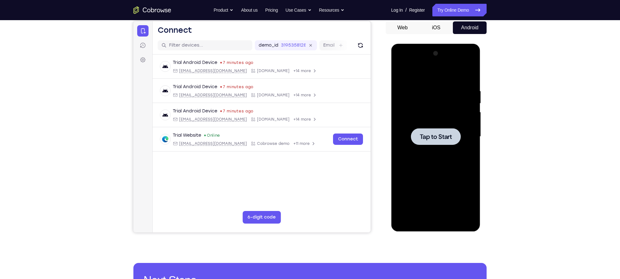
click at [412, 132] on div at bounding box center [435, 136] width 50 height 17
click at [439, 218] on div at bounding box center [435, 137] width 79 height 177
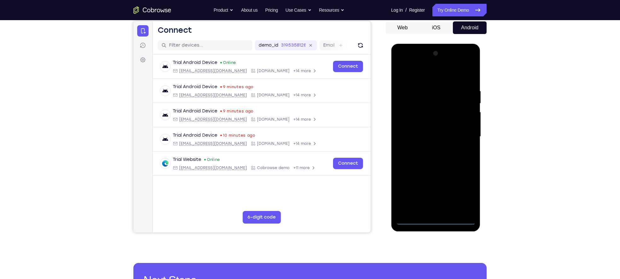
click at [461, 193] on div at bounding box center [435, 137] width 79 height 177
click at [404, 66] on div at bounding box center [435, 137] width 79 height 177
click at [463, 135] on div at bounding box center [435, 137] width 79 height 177
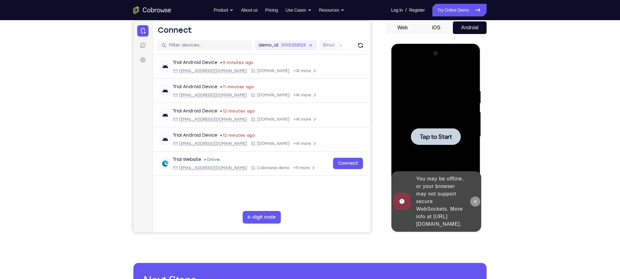
click at [474, 199] on icon at bounding box center [474, 201] width 5 height 5
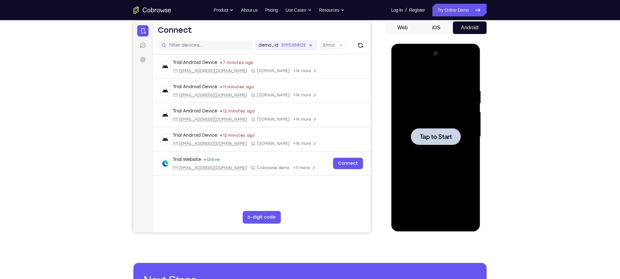
click at [417, 135] on div at bounding box center [435, 136] width 50 height 17
click at [433, 220] on div at bounding box center [435, 137] width 79 height 177
click at [468, 193] on div at bounding box center [435, 137] width 79 height 177
click at [403, 65] on div at bounding box center [435, 137] width 79 height 177
click at [465, 139] on div at bounding box center [435, 137] width 79 height 177
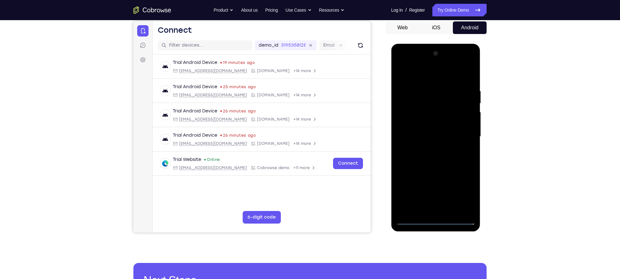
click at [428, 147] on div at bounding box center [435, 137] width 79 height 177
click at [437, 129] on div at bounding box center [435, 137] width 79 height 177
click at [410, 122] on div at bounding box center [435, 137] width 79 height 177
click at [445, 139] on div at bounding box center [435, 137] width 79 height 177
click at [437, 160] on div at bounding box center [435, 137] width 79 height 177
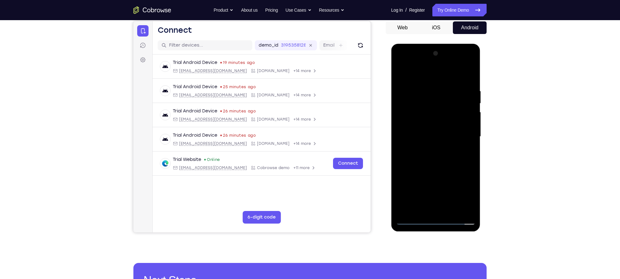
click at [437, 155] on div at bounding box center [435, 137] width 79 height 177
click at [441, 160] on div at bounding box center [435, 137] width 79 height 177
click at [438, 157] on div at bounding box center [435, 137] width 79 height 177
click at [437, 171] on div at bounding box center [435, 137] width 79 height 177
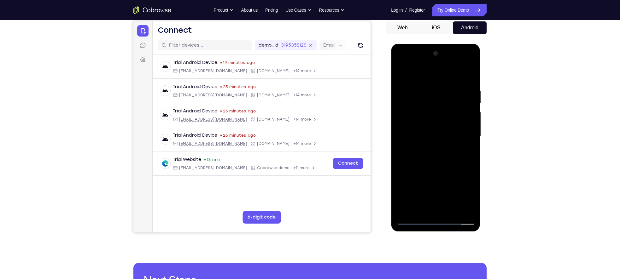
click at [415, 101] on div at bounding box center [435, 137] width 79 height 177
click at [402, 105] on div at bounding box center [435, 137] width 79 height 177
click at [425, 119] on div at bounding box center [435, 137] width 79 height 177
click at [409, 110] on div at bounding box center [435, 137] width 79 height 177
click at [416, 121] on div at bounding box center [435, 137] width 79 height 177
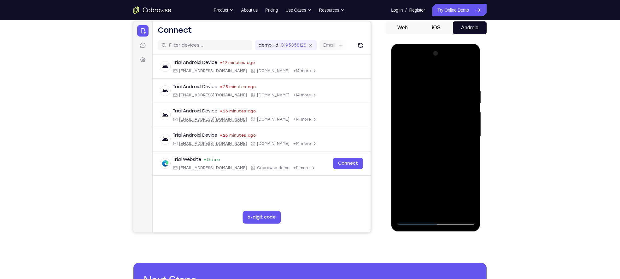
click at [417, 128] on div at bounding box center [435, 137] width 79 height 177
click at [461, 64] on div at bounding box center [435, 137] width 79 height 177
click at [406, 61] on div at bounding box center [435, 137] width 79 height 177
click at [464, 135] on div at bounding box center [435, 137] width 79 height 177
click at [428, 150] on div at bounding box center [435, 137] width 79 height 177
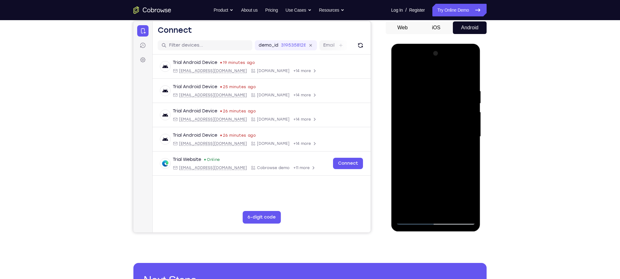
click at [462, 62] on div at bounding box center [435, 137] width 79 height 177
click at [436, 77] on div at bounding box center [435, 137] width 79 height 177
click at [427, 128] on div at bounding box center [435, 137] width 79 height 177
click at [400, 74] on div at bounding box center [435, 137] width 79 height 177
click at [400, 64] on div at bounding box center [435, 137] width 79 height 177
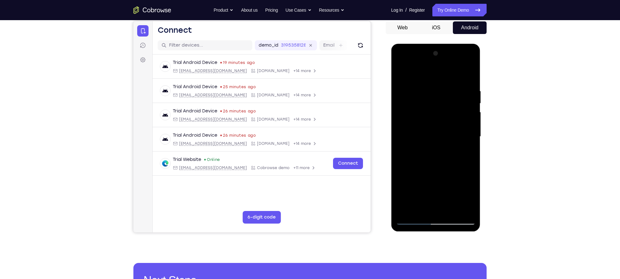
click at [408, 113] on div at bounding box center [435, 137] width 79 height 177
click at [428, 148] on div at bounding box center [435, 137] width 79 height 177
click at [429, 130] on div at bounding box center [435, 137] width 79 height 177
click at [427, 105] on div at bounding box center [435, 137] width 79 height 177
click at [418, 125] on div at bounding box center [435, 137] width 79 height 177
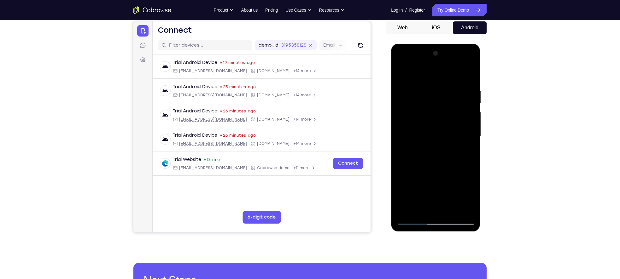
click at [417, 136] on div at bounding box center [435, 137] width 79 height 177
click at [421, 163] on div at bounding box center [435, 137] width 79 height 177
click at [421, 160] on div at bounding box center [435, 137] width 79 height 177
click at [431, 156] on div at bounding box center [435, 137] width 79 height 177
click at [431, 159] on div at bounding box center [435, 137] width 79 height 177
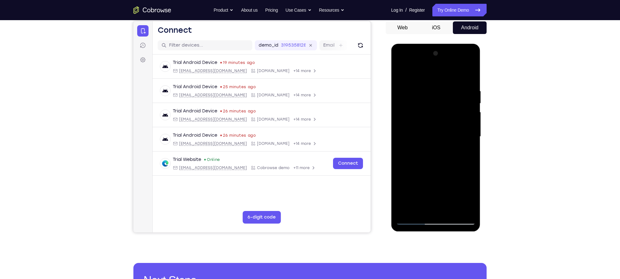
click at [431, 158] on div at bounding box center [435, 137] width 79 height 177
drag, startPoint x: 441, startPoint y: 95, endPoint x: 431, endPoint y: 238, distance: 142.5
click at [431, 233] on html "Online web based iOS Simulators and Android Emulators. Run iPhone, iPad, Mobile…" at bounding box center [436, 138] width 90 height 189
click at [431, 136] on div at bounding box center [435, 137] width 79 height 177
click at [417, 106] on div at bounding box center [435, 137] width 79 height 177
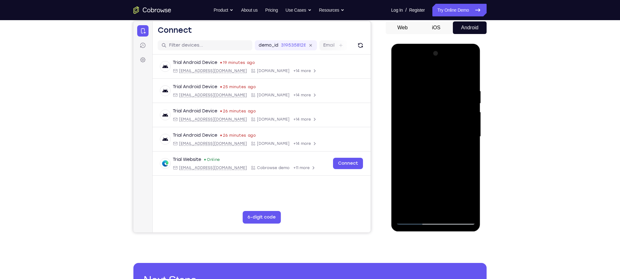
click at [415, 121] on div at bounding box center [435, 137] width 79 height 177
click at [419, 134] on div at bounding box center [435, 137] width 79 height 177
click at [416, 155] on div at bounding box center [435, 137] width 79 height 177
click at [419, 156] on div at bounding box center [435, 137] width 79 height 177
drag, startPoint x: 437, startPoint y: 108, endPoint x: 425, endPoint y: 233, distance: 125.5
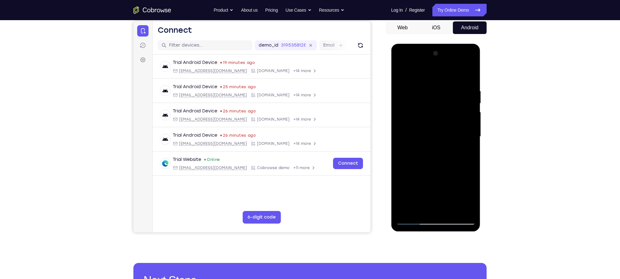
click at [425, 233] on div at bounding box center [436, 138] width 90 height 189
click at [460, 62] on div at bounding box center [435, 137] width 79 height 177
click at [427, 91] on div at bounding box center [435, 137] width 79 height 177
click at [460, 65] on div at bounding box center [435, 137] width 79 height 177
click at [401, 61] on div at bounding box center [435, 137] width 79 height 177
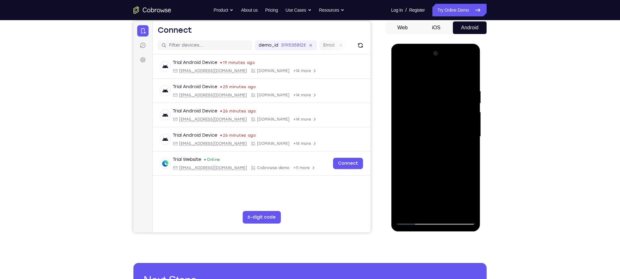
click at [417, 102] on div at bounding box center [435, 137] width 79 height 177
click at [436, 127] on div at bounding box center [435, 137] width 79 height 177
click at [418, 97] on div at bounding box center [435, 137] width 79 height 177
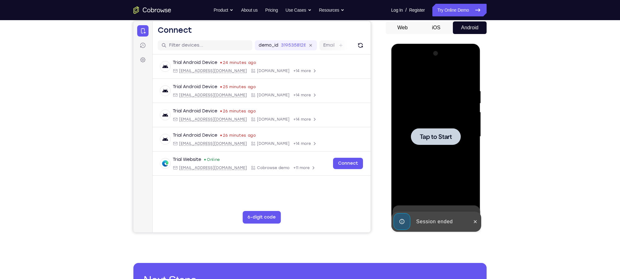
click at [430, 135] on span "Tap to Start" at bounding box center [435, 137] width 32 height 6
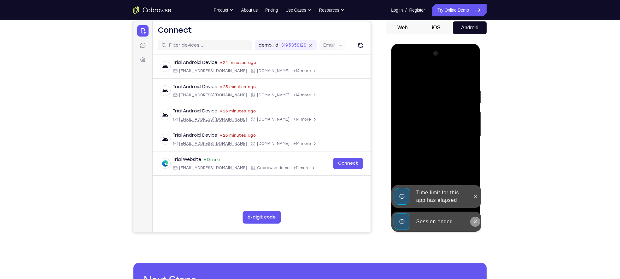
click at [470, 220] on button at bounding box center [475, 222] width 10 height 10
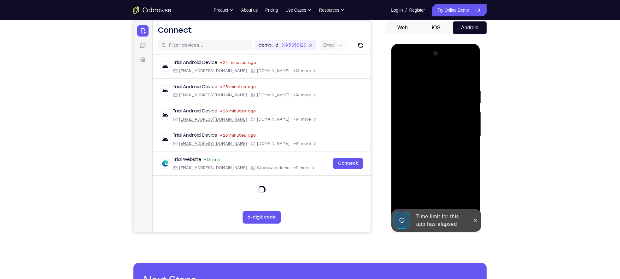
click at [471, 200] on div at bounding box center [435, 137] width 79 height 177
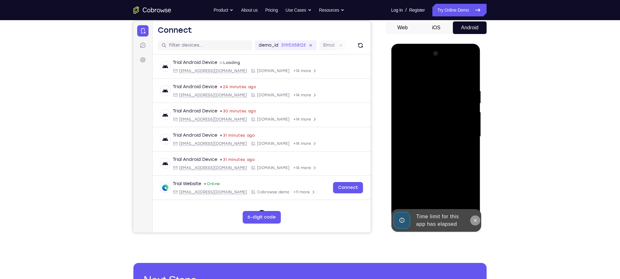
click at [474, 218] on icon at bounding box center [474, 220] width 5 height 5
click at [437, 220] on div at bounding box center [435, 137] width 79 height 177
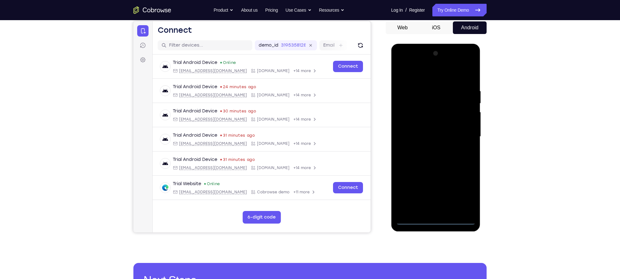
click at [462, 197] on div at bounding box center [435, 137] width 79 height 177
click at [402, 65] on div at bounding box center [435, 137] width 79 height 177
click at [460, 132] on div at bounding box center [435, 137] width 79 height 177
click at [427, 147] on div at bounding box center [435, 137] width 79 height 177
click at [430, 130] on div at bounding box center [435, 137] width 79 height 177
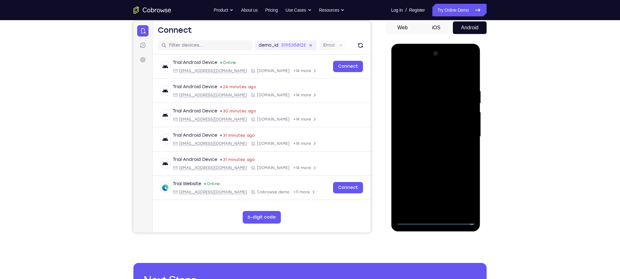
click at [427, 126] on div at bounding box center [435, 137] width 79 height 177
click at [424, 136] on div at bounding box center [435, 137] width 79 height 177
click at [424, 160] on div at bounding box center [435, 137] width 79 height 177
click at [425, 157] on div at bounding box center [435, 137] width 79 height 177
click at [448, 62] on div at bounding box center [435, 137] width 79 height 177
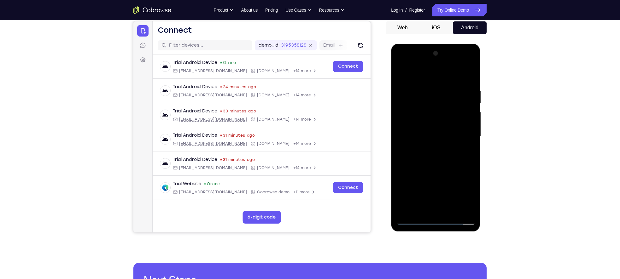
click at [422, 124] on div at bounding box center [435, 137] width 79 height 177
click at [416, 100] on div at bounding box center [435, 137] width 79 height 177
click at [411, 219] on div at bounding box center [435, 137] width 79 height 177
drag, startPoint x: 435, startPoint y: 168, endPoint x: 437, endPoint y: 110, distance: 58.0
click at [437, 110] on div at bounding box center [435, 137] width 79 height 177
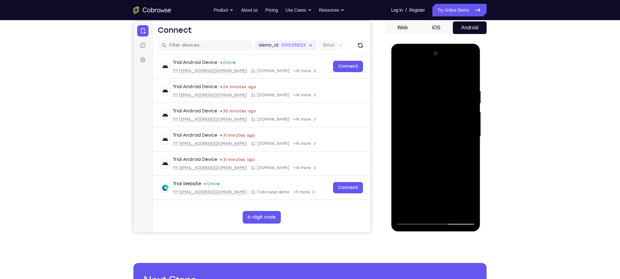
click at [435, 208] on div at bounding box center [435, 137] width 79 height 177
click at [437, 152] on div at bounding box center [435, 137] width 79 height 177
click at [430, 149] on div at bounding box center [435, 137] width 79 height 177
click at [428, 134] on div at bounding box center [435, 137] width 79 height 177
click at [421, 103] on div at bounding box center [435, 137] width 79 height 177
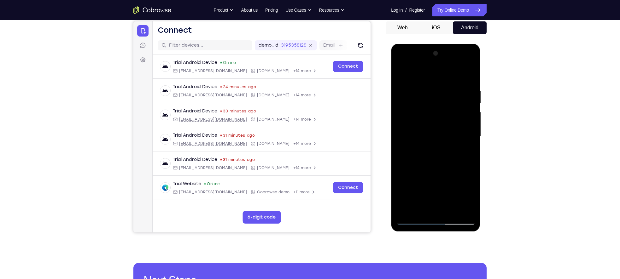
click at [405, 122] on div at bounding box center [435, 137] width 79 height 177
click at [411, 139] on div at bounding box center [435, 137] width 79 height 177
click at [421, 156] on div at bounding box center [435, 137] width 79 height 177
click at [423, 155] on div at bounding box center [435, 137] width 79 height 177
click at [442, 157] on div at bounding box center [435, 137] width 79 height 177
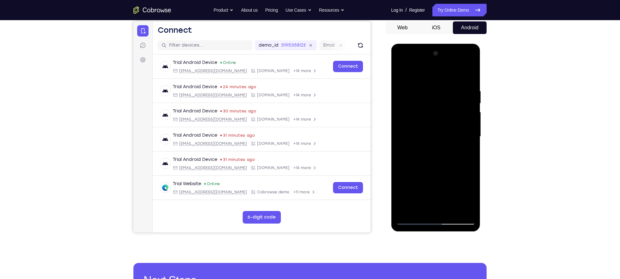
click at [442, 157] on div at bounding box center [435, 137] width 79 height 177
click at [435, 156] on div at bounding box center [435, 137] width 79 height 177
drag, startPoint x: 426, startPoint y: 88, endPoint x: 416, endPoint y: 236, distance: 148.2
click at [416, 233] on html "Online web based iOS Simulators and Android Emulators. Run iPhone, iPad, Mobile…" at bounding box center [436, 138] width 90 height 189
